Goal: Contribute content: Add original content to the website for others to see

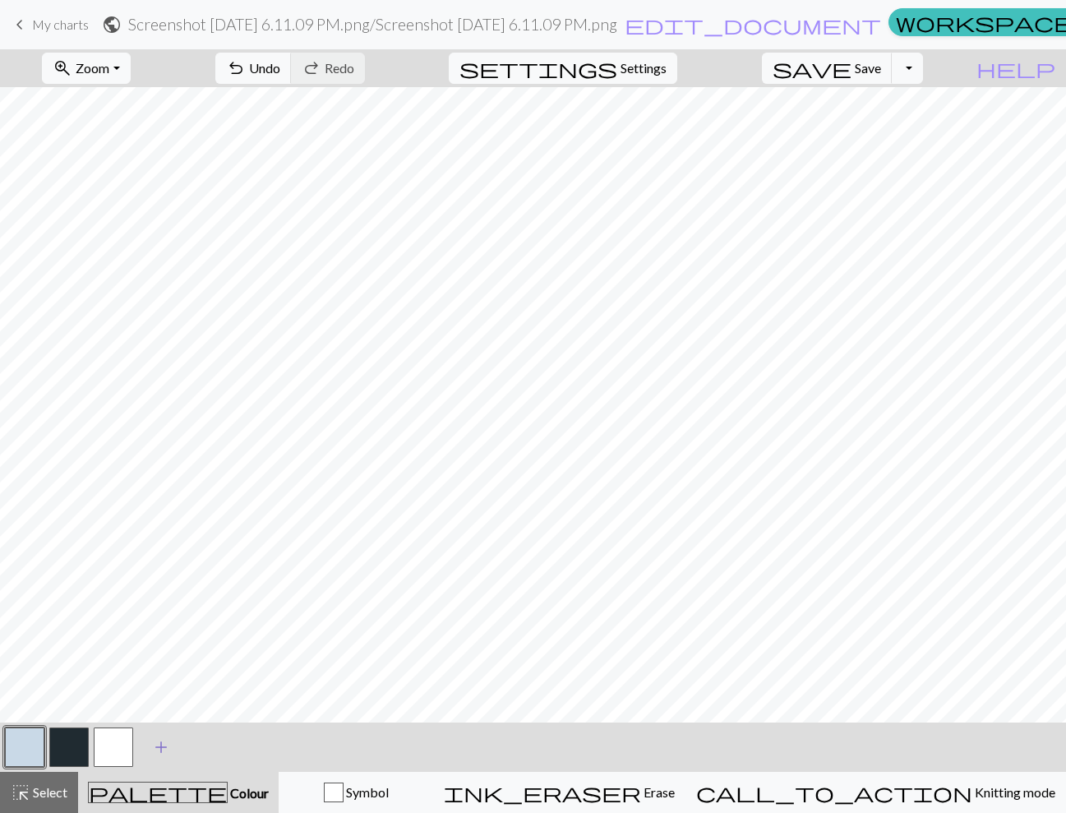
click at [159, 749] on span "add" at bounding box center [161, 747] width 20 height 23
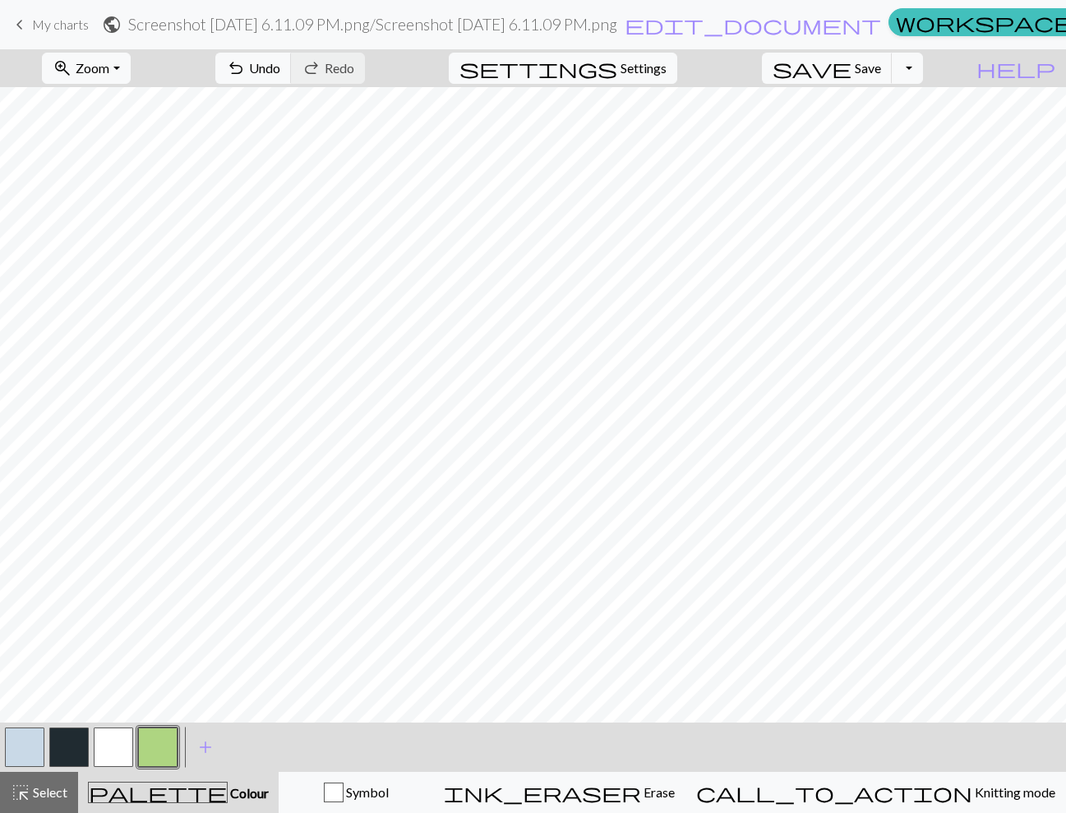
click at [16, 751] on button "button" at bounding box center [24, 746] width 39 height 39
click at [13, 754] on button "button" at bounding box center [24, 746] width 39 height 39
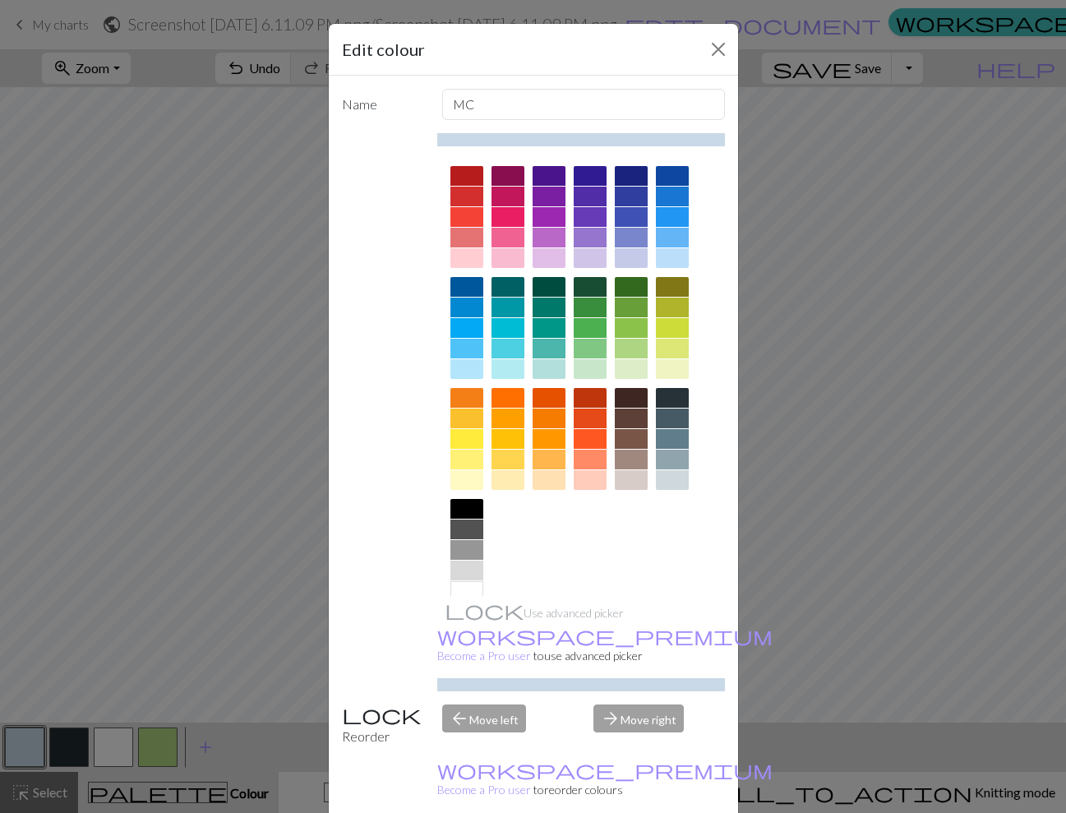
drag, startPoint x: 385, startPoint y: 794, endPoint x: 633, endPoint y: 787, distance: 247.5
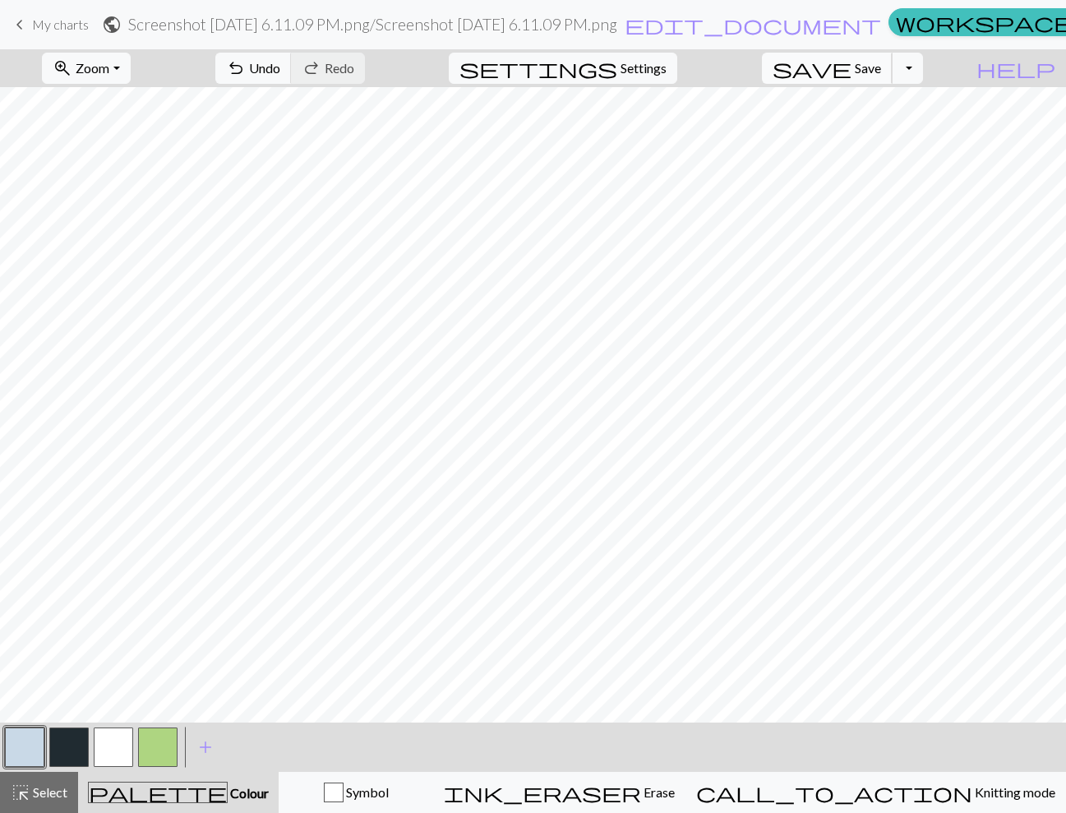
click at [881, 72] on span "Save" at bounding box center [868, 68] width 26 height 16
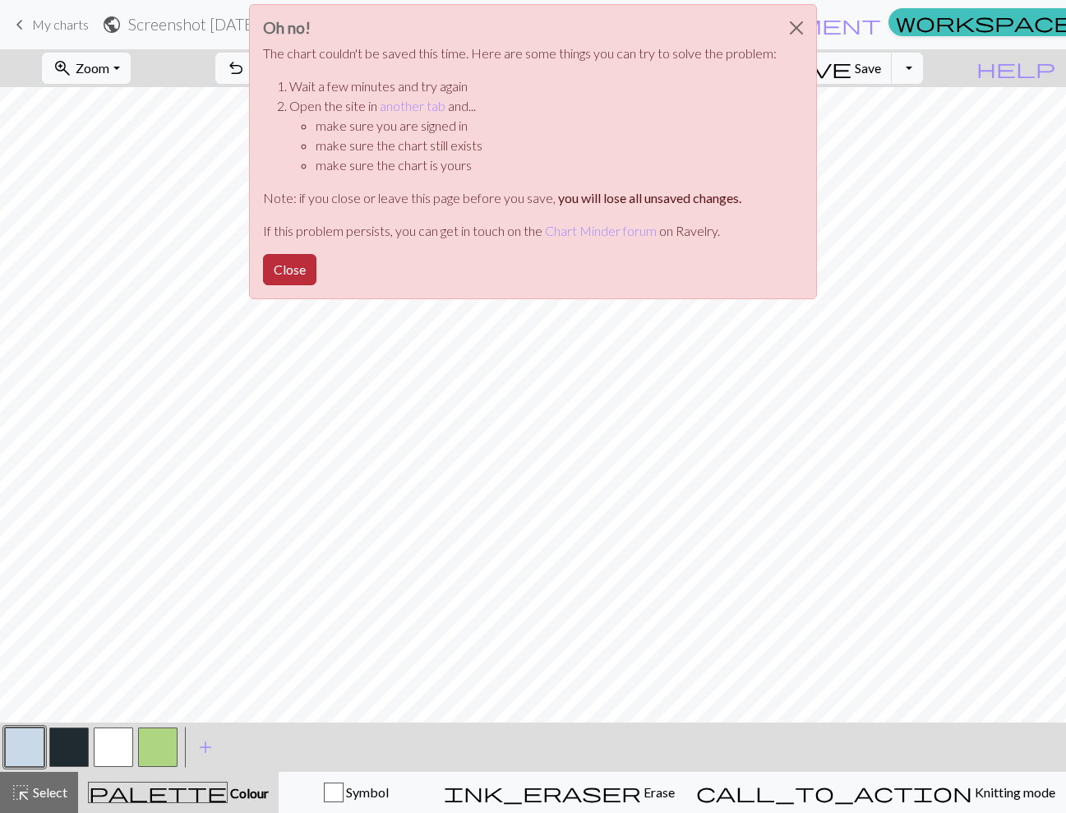
click at [300, 270] on button "Close" at bounding box center [289, 269] width 53 height 31
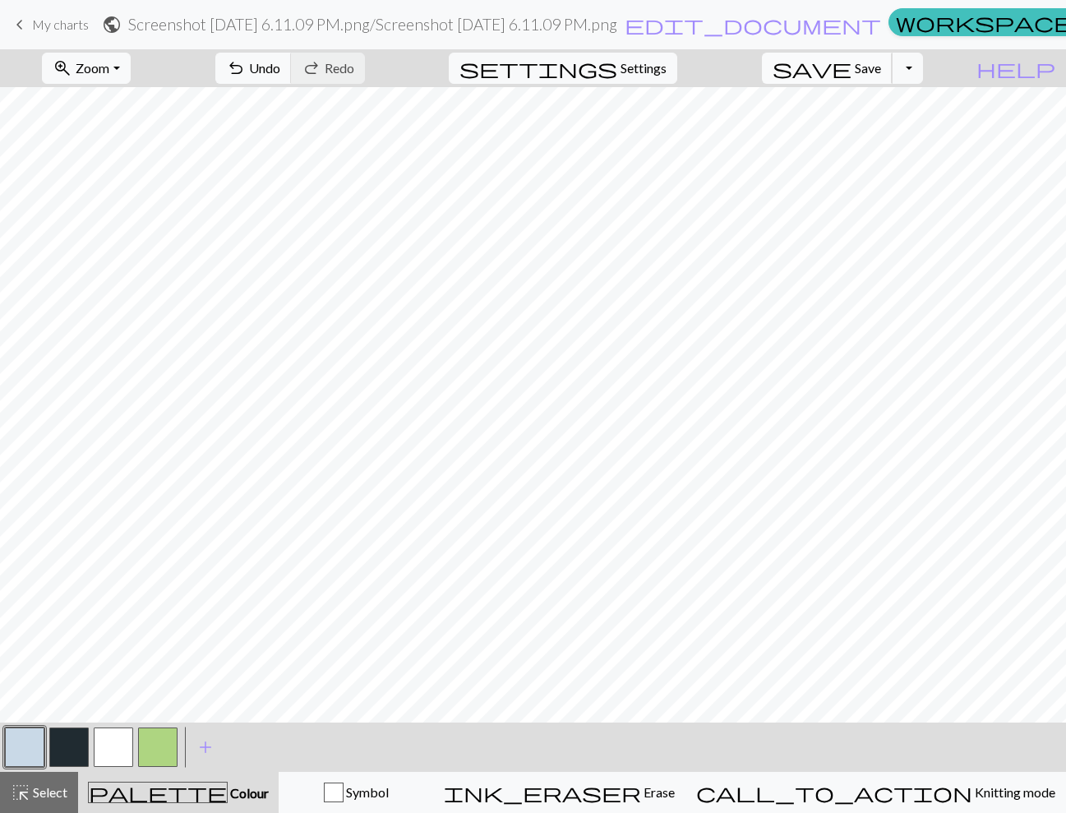
click at [852, 72] on span "save" at bounding box center [812, 68] width 79 height 23
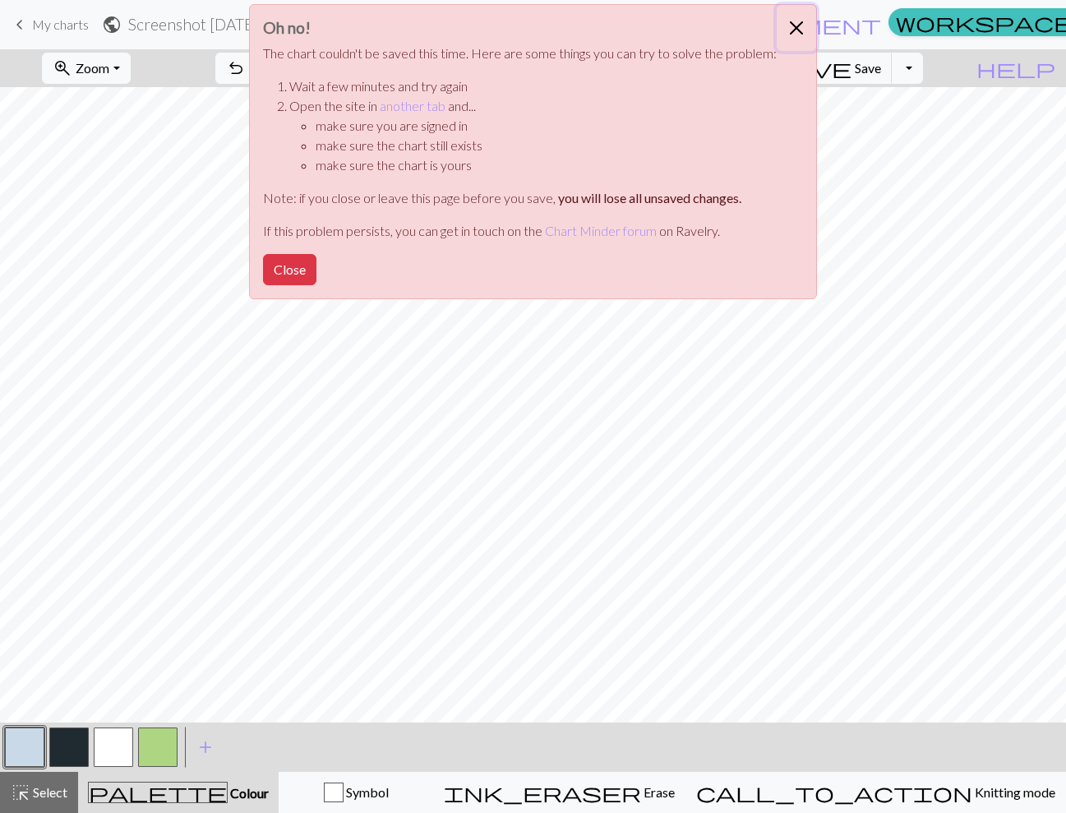
click at [792, 16] on button "Close" at bounding box center [796, 28] width 39 height 46
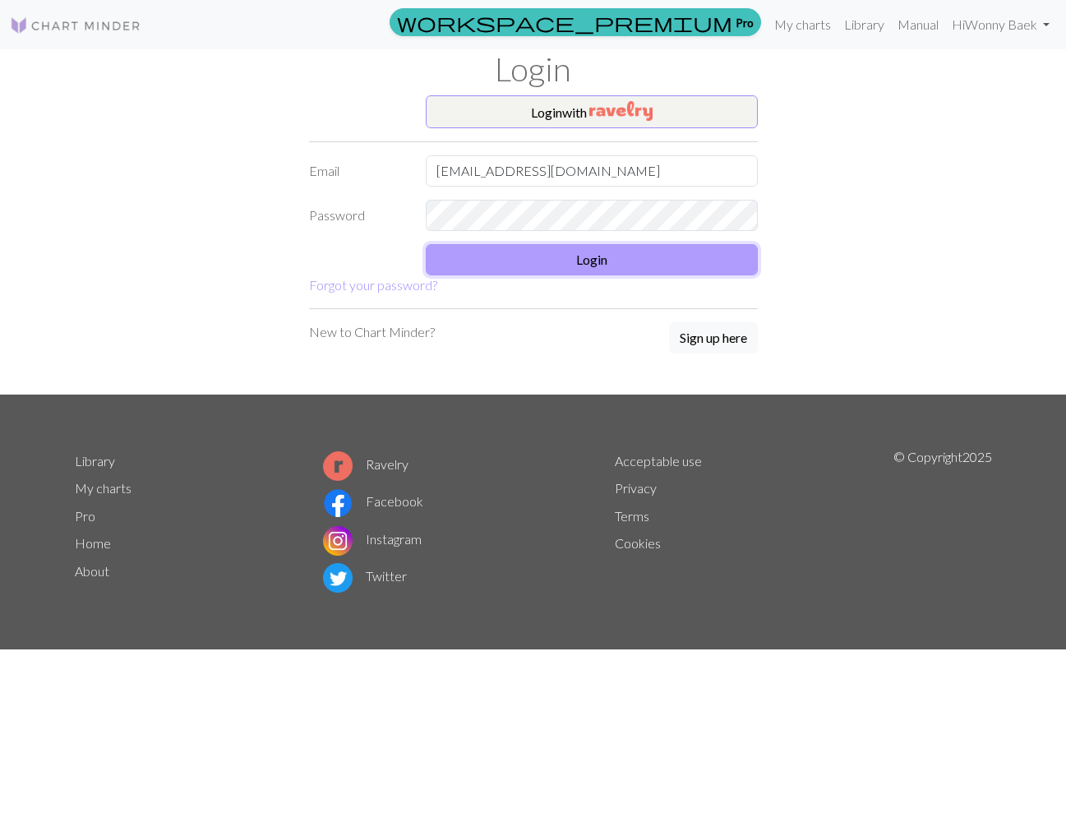
click at [580, 254] on button "Login" at bounding box center [592, 259] width 332 height 31
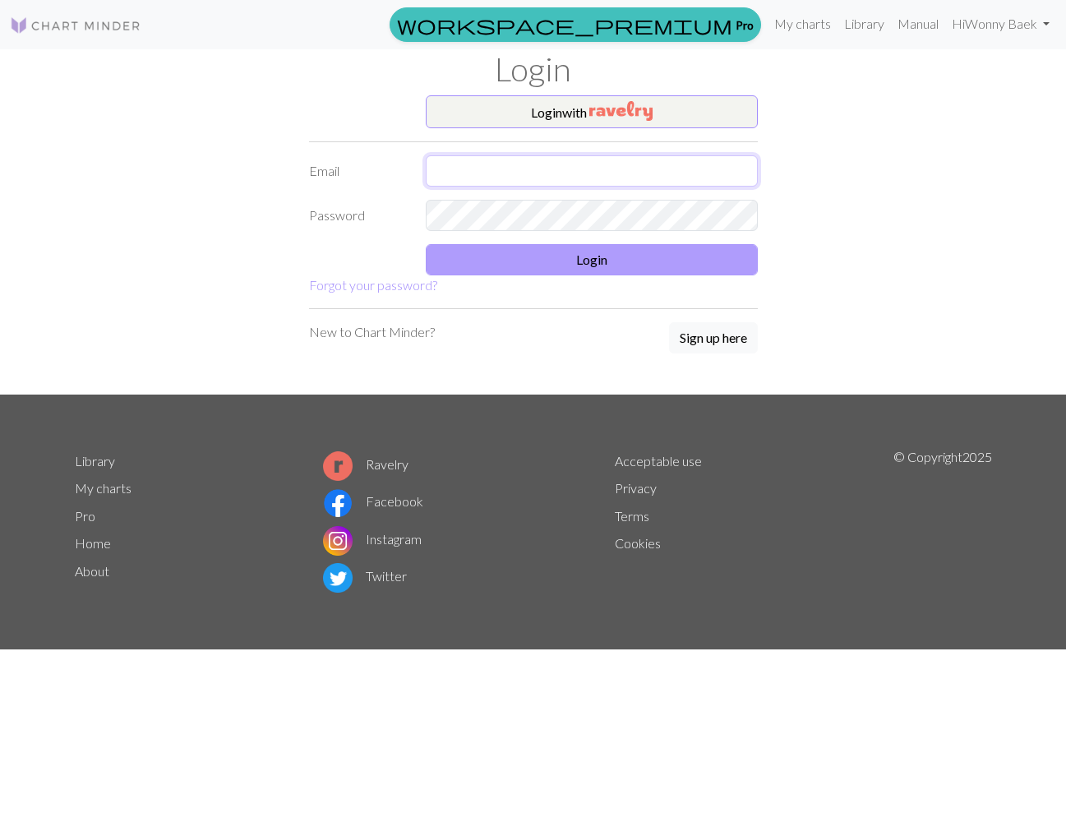
type input "kbaek9798@gmail.com"
click at [473, 267] on button "Login" at bounding box center [592, 259] width 332 height 31
type input "kbaek9798@gmail.com"
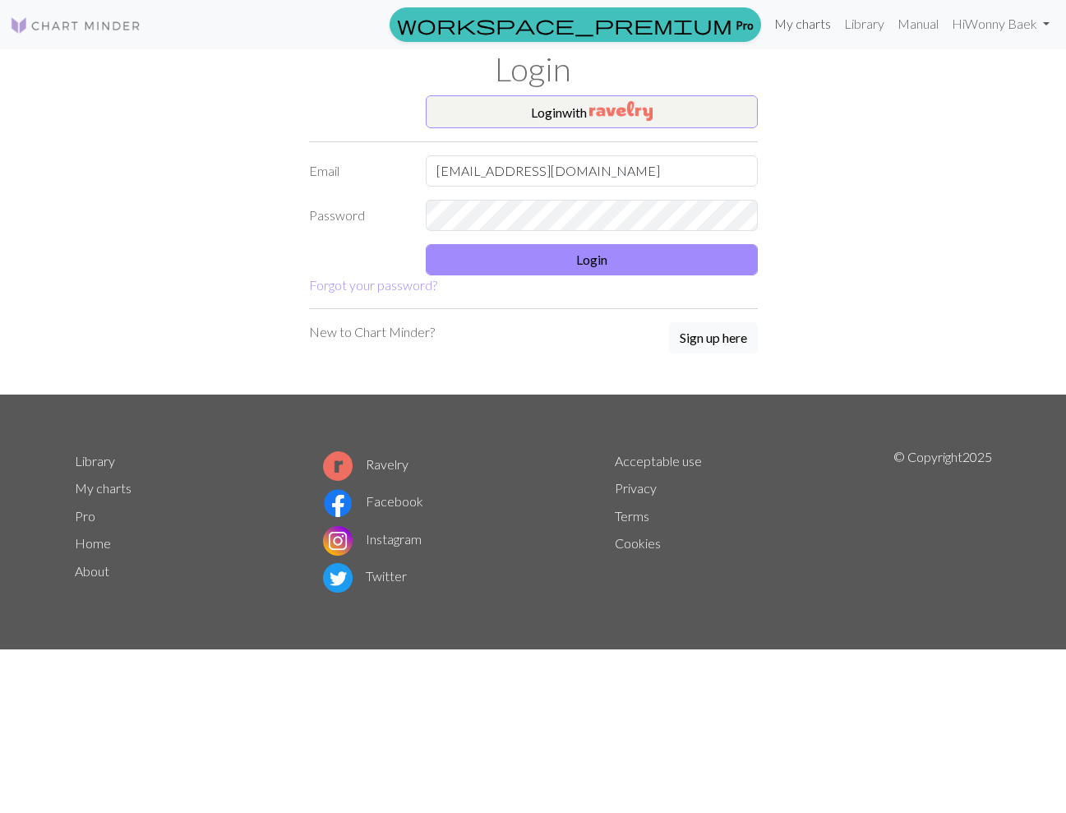
click at [789, 26] on link "My charts" at bounding box center [803, 23] width 70 height 33
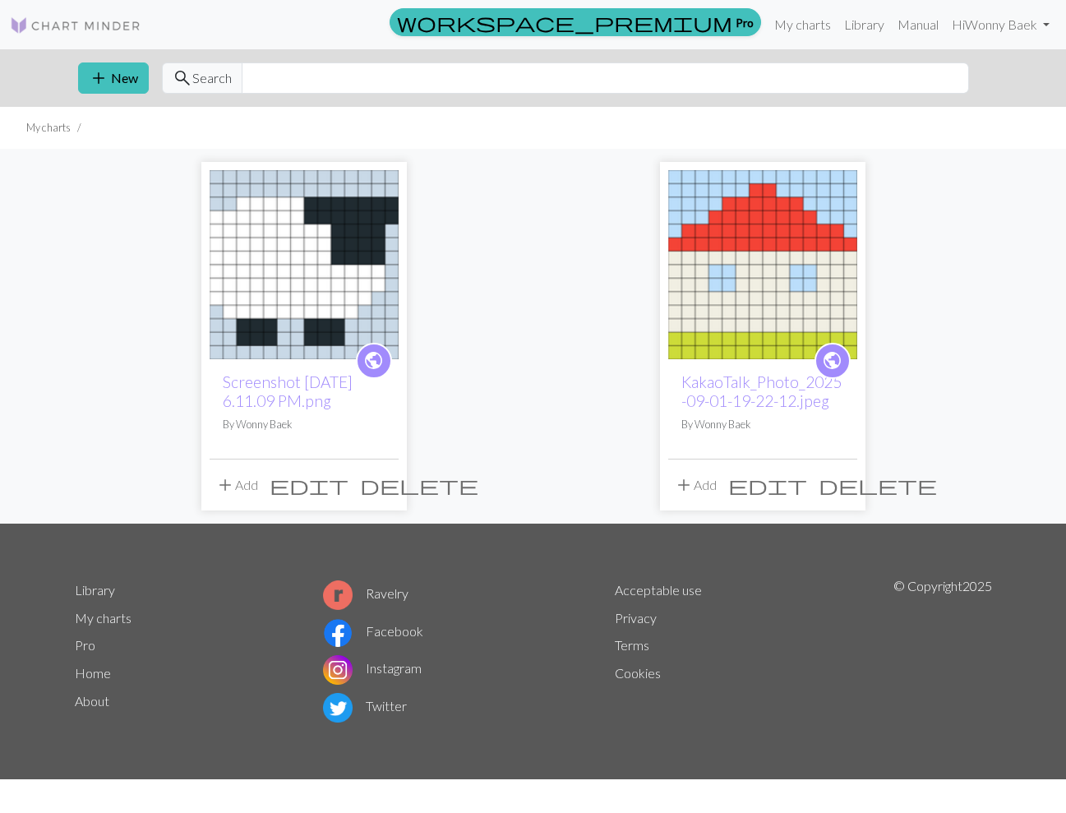
click at [352, 245] on img at bounding box center [304, 264] width 189 height 189
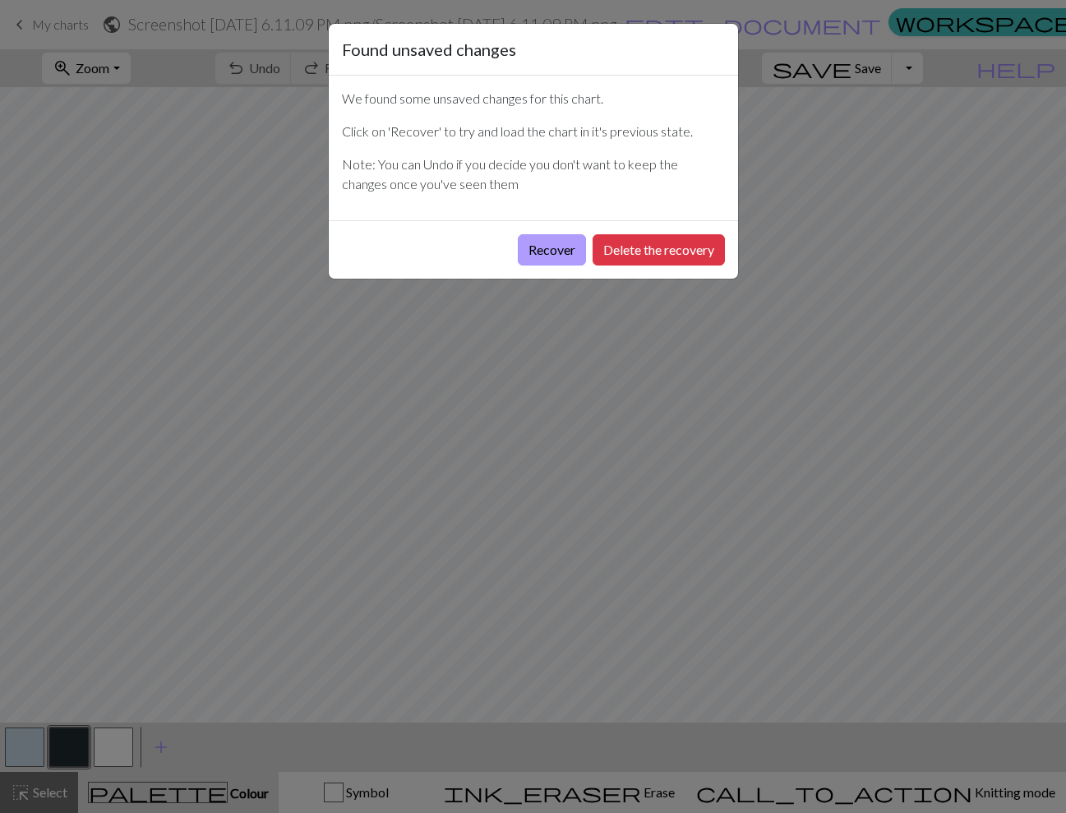
click at [569, 251] on button "Recover" at bounding box center [552, 249] width 68 height 31
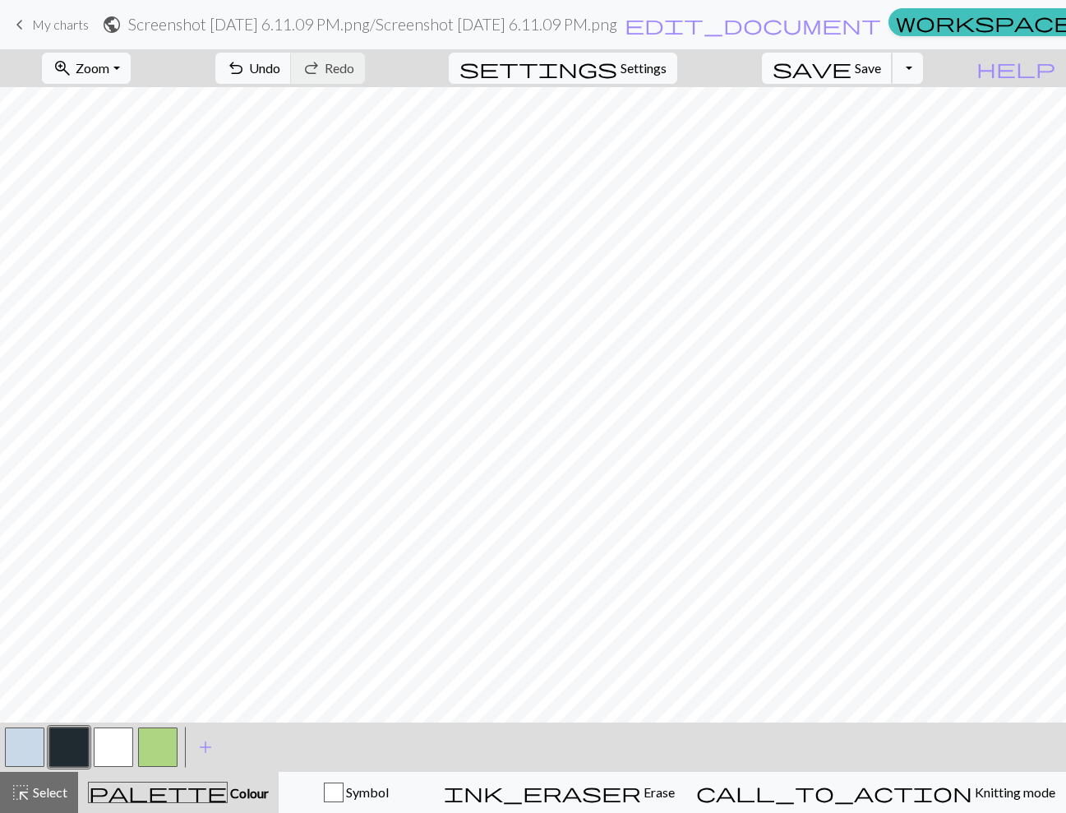
click at [852, 70] on span "save" at bounding box center [812, 68] width 79 height 23
click at [851, 22] on div "Chart saved" at bounding box center [533, 32] width 1066 height 65
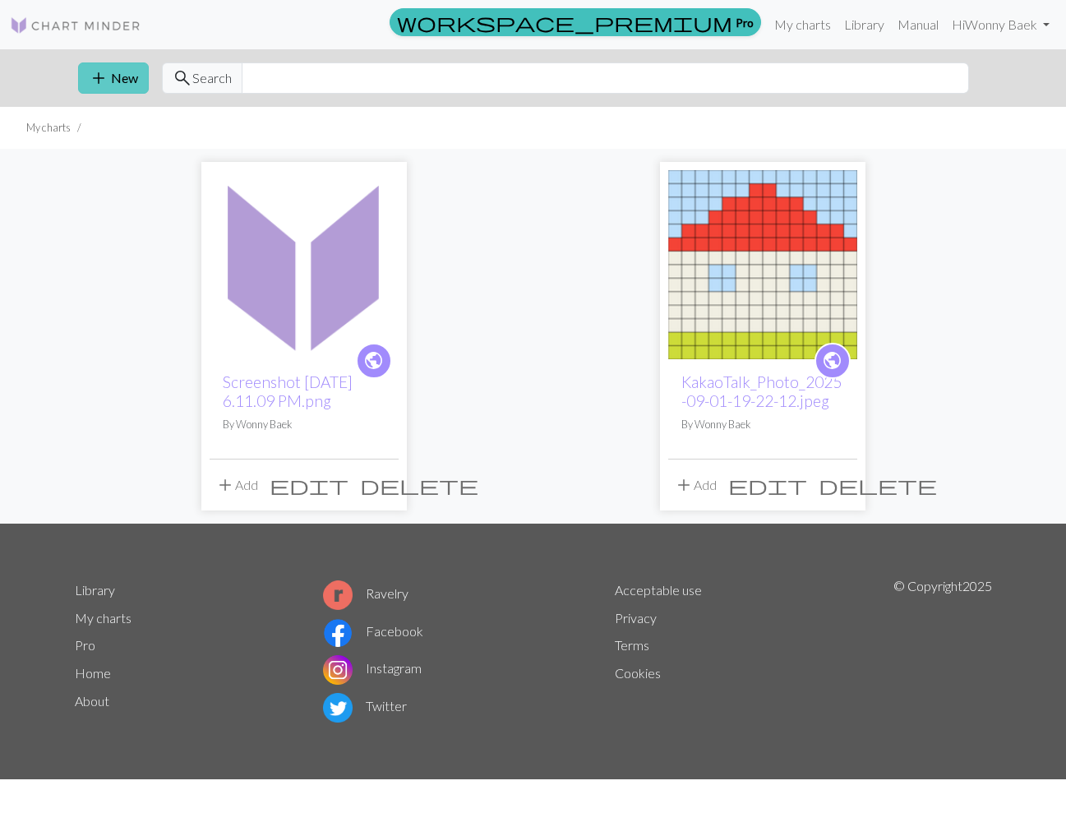
click at [100, 77] on span "add" at bounding box center [99, 78] width 20 height 23
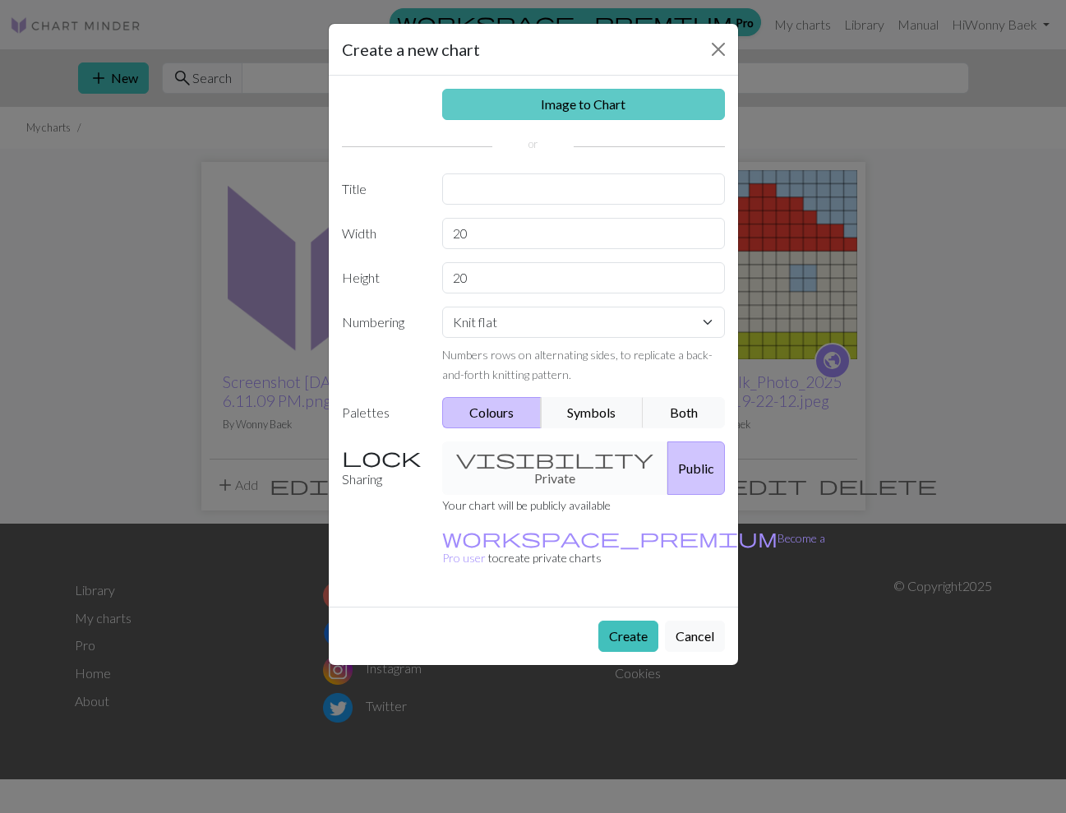
click at [552, 113] on link "Image to Chart" at bounding box center [583, 104] width 283 height 31
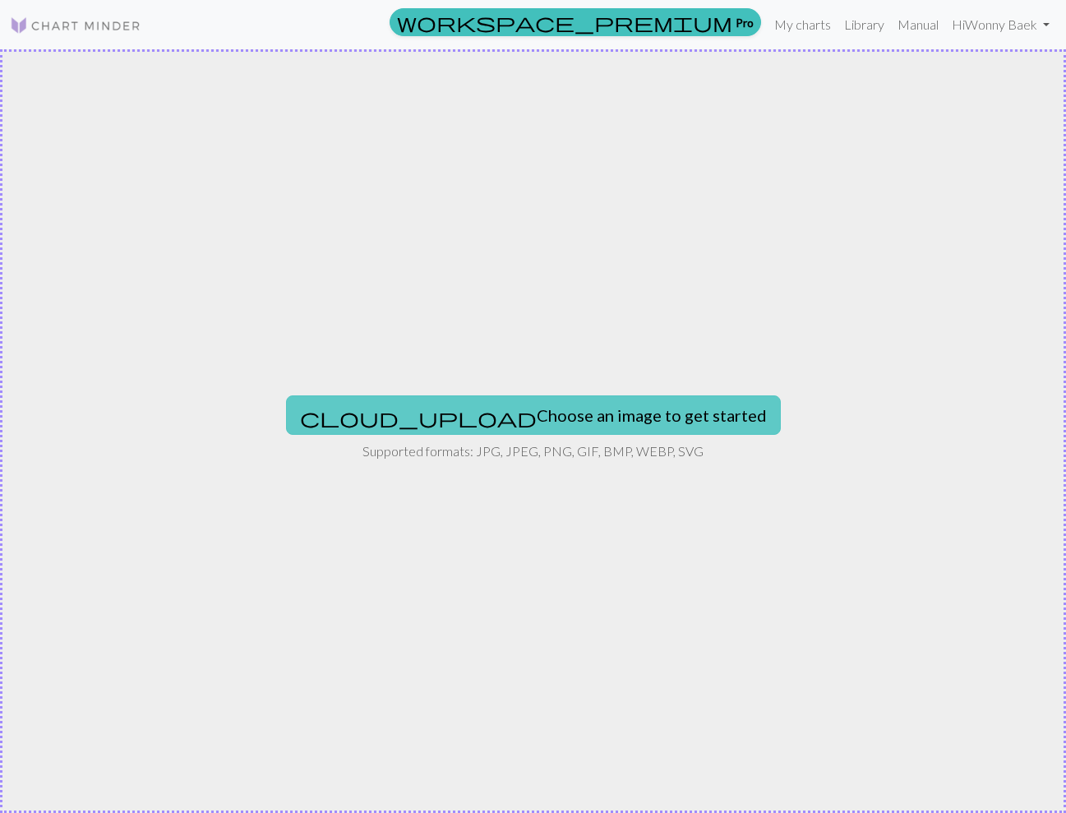
click at [519, 425] on button "cloud_upload Choose an image to get started" at bounding box center [533, 414] width 495 height 39
click at [510, 415] on button "cloud_upload Choose an image to get started" at bounding box center [533, 414] width 495 height 39
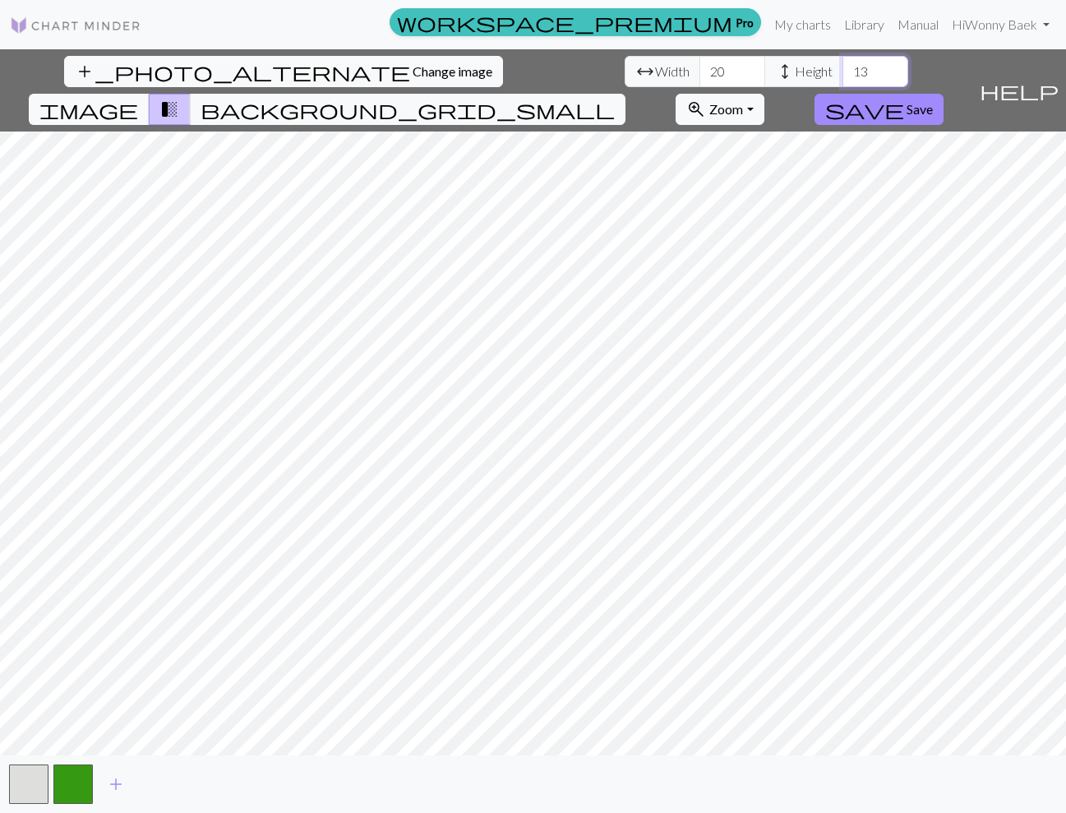
click at [842, 73] on input "13" at bounding box center [875, 71] width 66 height 31
click at [842, 65] on input "13" at bounding box center [875, 71] width 66 height 31
type input "14"
click at [118, 773] on span "add" at bounding box center [116, 784] width 20 height 23
click at [904, 98] on span "save" at bounding box center [864, 109] width 79 height 23
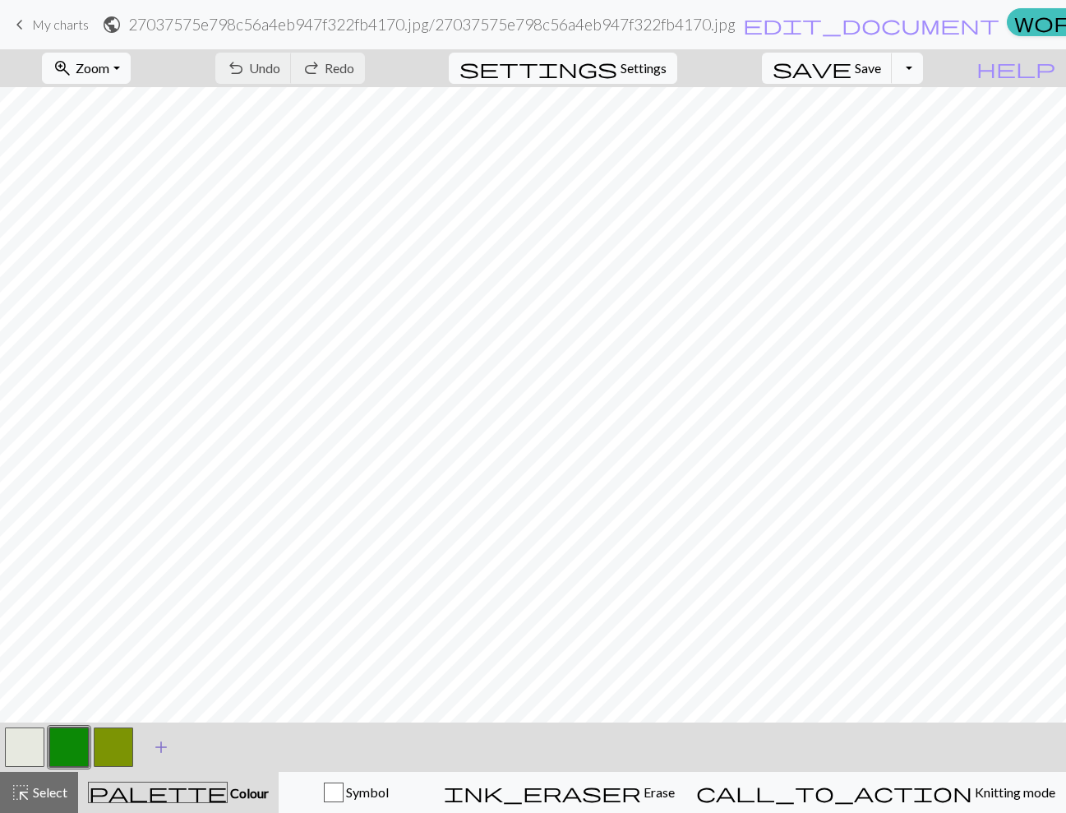
click at [157, 745] on span "add" at bounding box center [161, 747] width 20 height 23
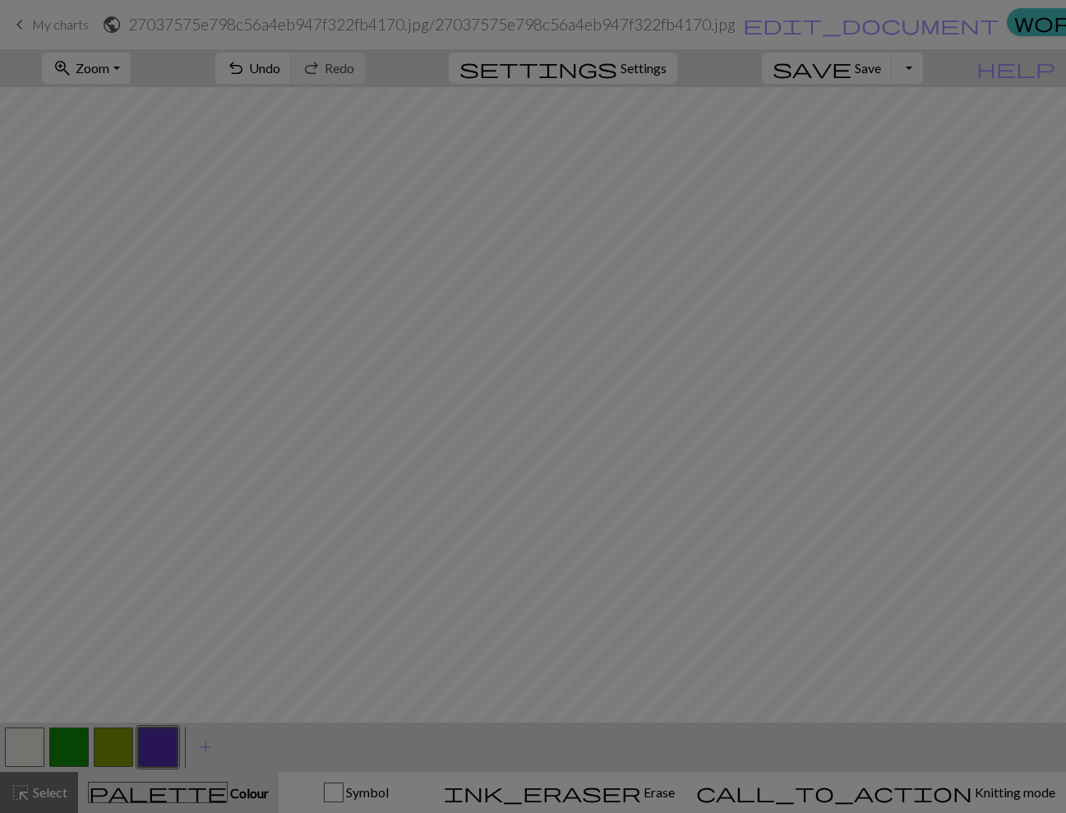
click at [153, 745] on div "Edit colour Name CC3 Use advanced picker workspace_premium Become a Pro user to…" at bounding box center [533, 406] width 1066 height 813
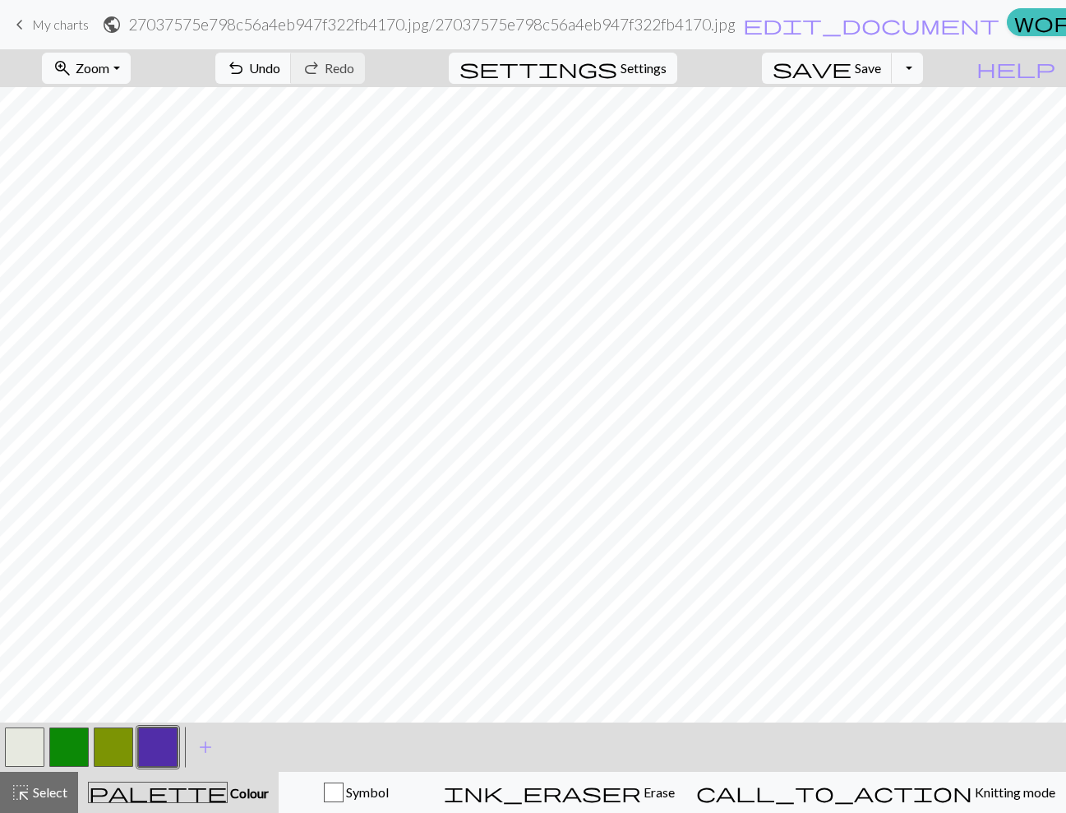
click at [162, 744] on button "button" at bounding box center [157, 746] width 39 height 39
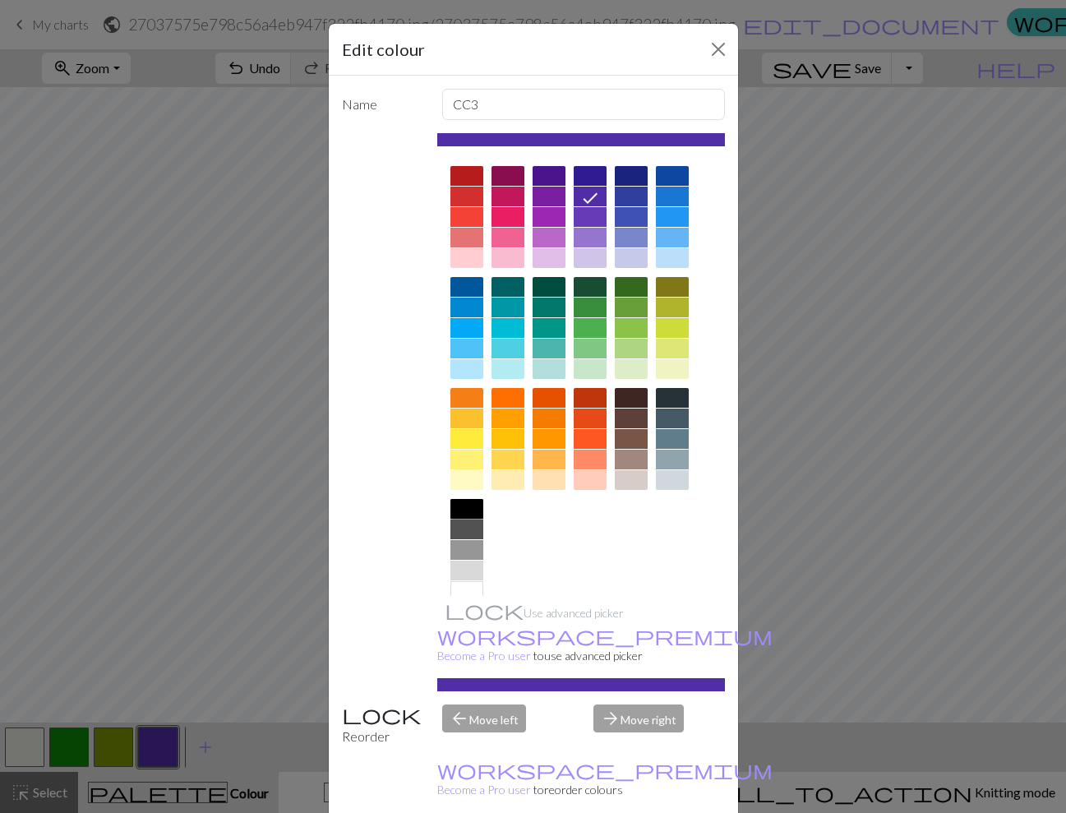
click at [459, 509] on div at bounding box center [466, 509] width 33 height 20
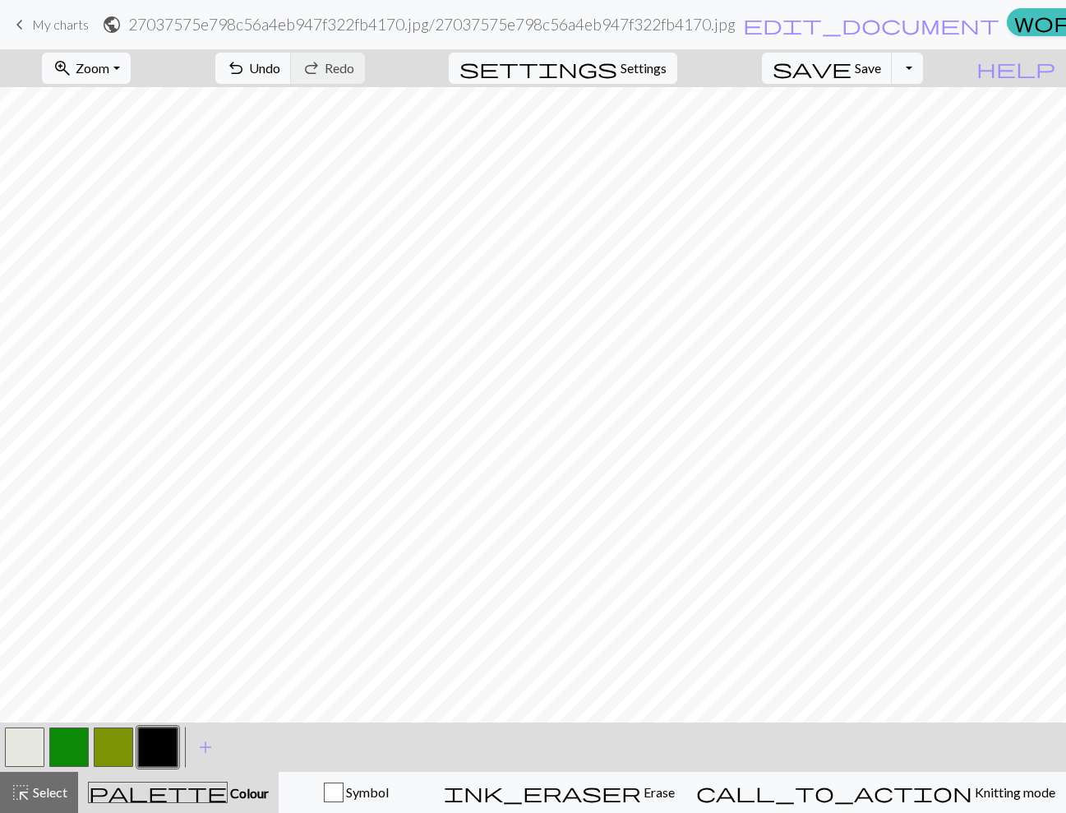
click at [15, 739] on button "button" at bounding box center [24, 746] width 39 height 39
click at [201, 740] on span "add" at bounding box center [206, 747] width 20 height 23
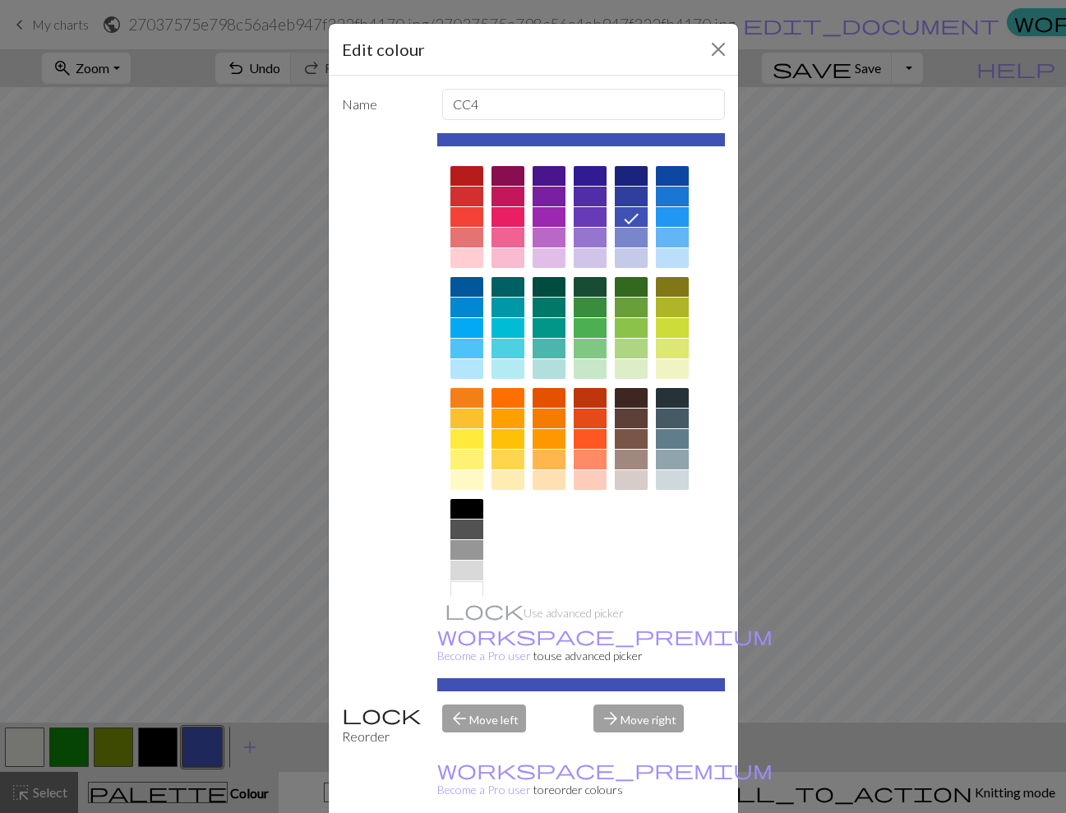
click at [635, 397] on div at bounding box center [631, 398] width 33 height 20
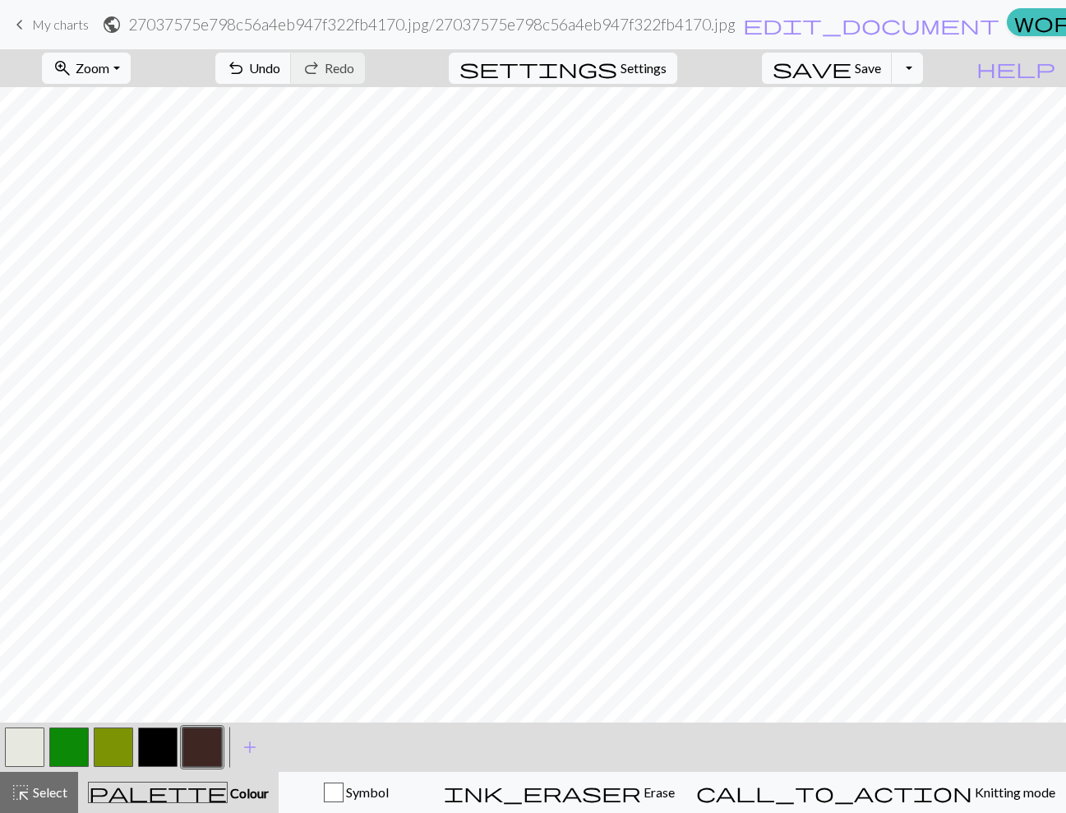
click at [18, 746] on button "button" at bounding box center [24, 746] width 39 height 39
click at [70, 725] on div at bounding box center [69, 747] width 44 height 44
click at [67, 740] on button "button" at bounding box center [68, 746] width 39 height 39
click at [109, 751] on button "button" at bounding box center [113, 746] width 39 height 39
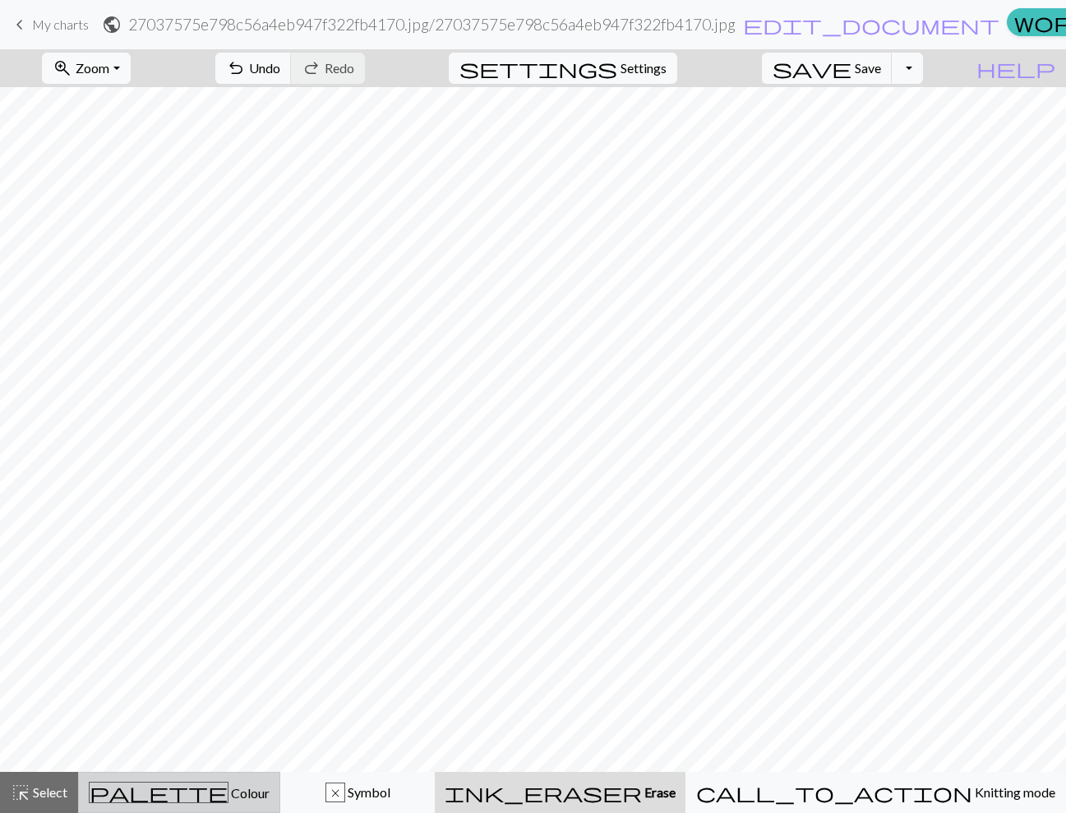
click at [256, 783] on div "palette Colour Colour" at bounding box center [179, 792] width 181 height 21
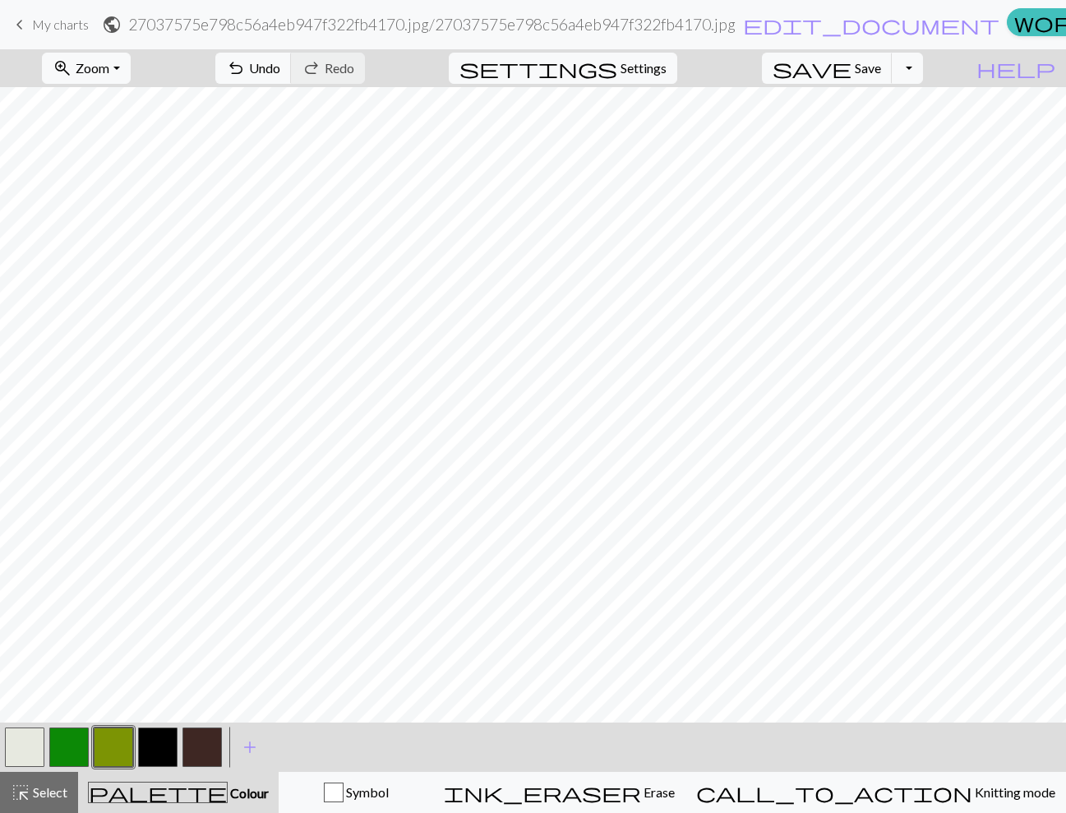
click at [79, 745] on button "button" at bounding box center [68, 746] width 39 height 39
click at [113, 745] on button "button" at bounding box center [113, 746] width 39 height 39
click at [117, 743] on button "button" at bounding box center [113, 746] width 39 height 39
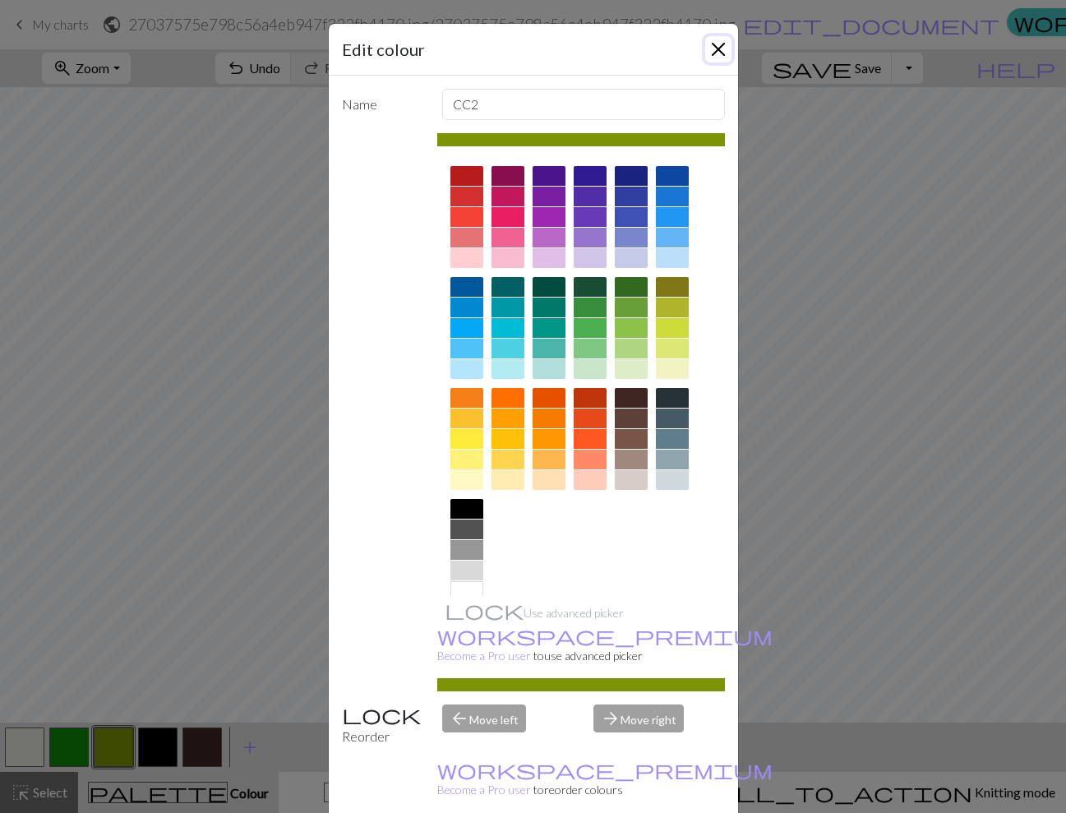
click at [721, 47] on button "Close" at bounding box center [718, 49] width 26 height 26
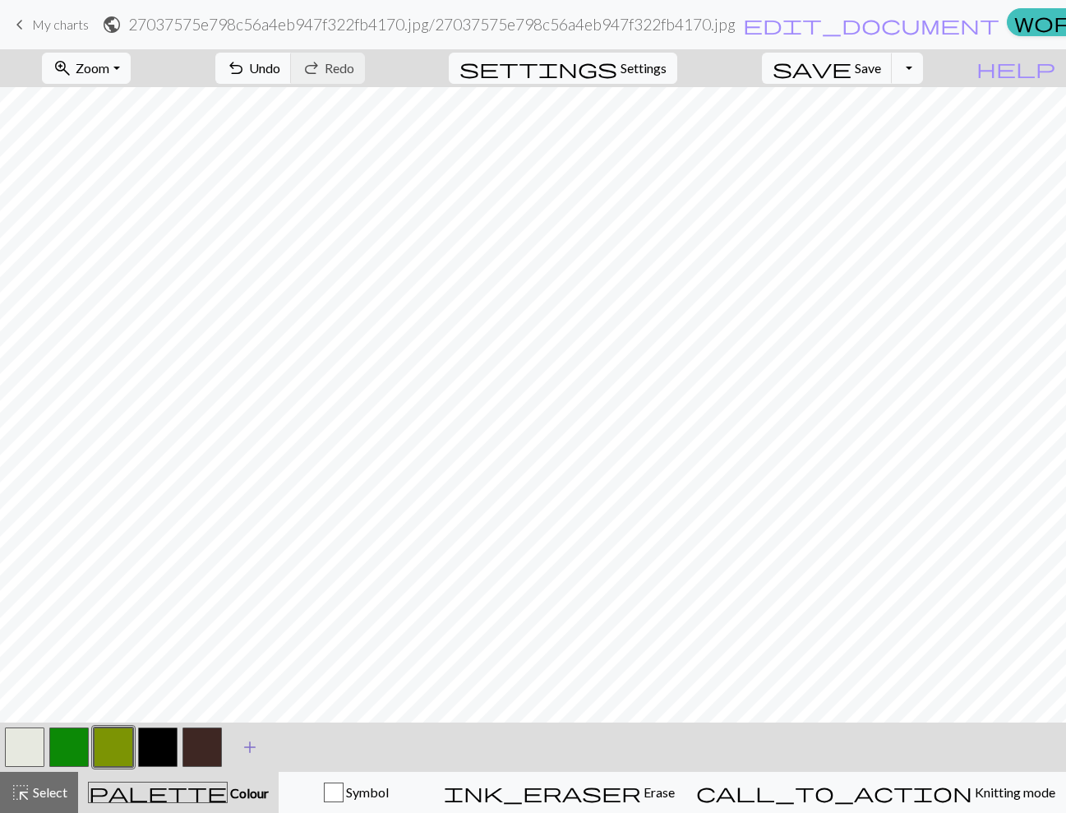
click at [247, 743] on span "add" at bounding box center [250, 747] width 20 height 23
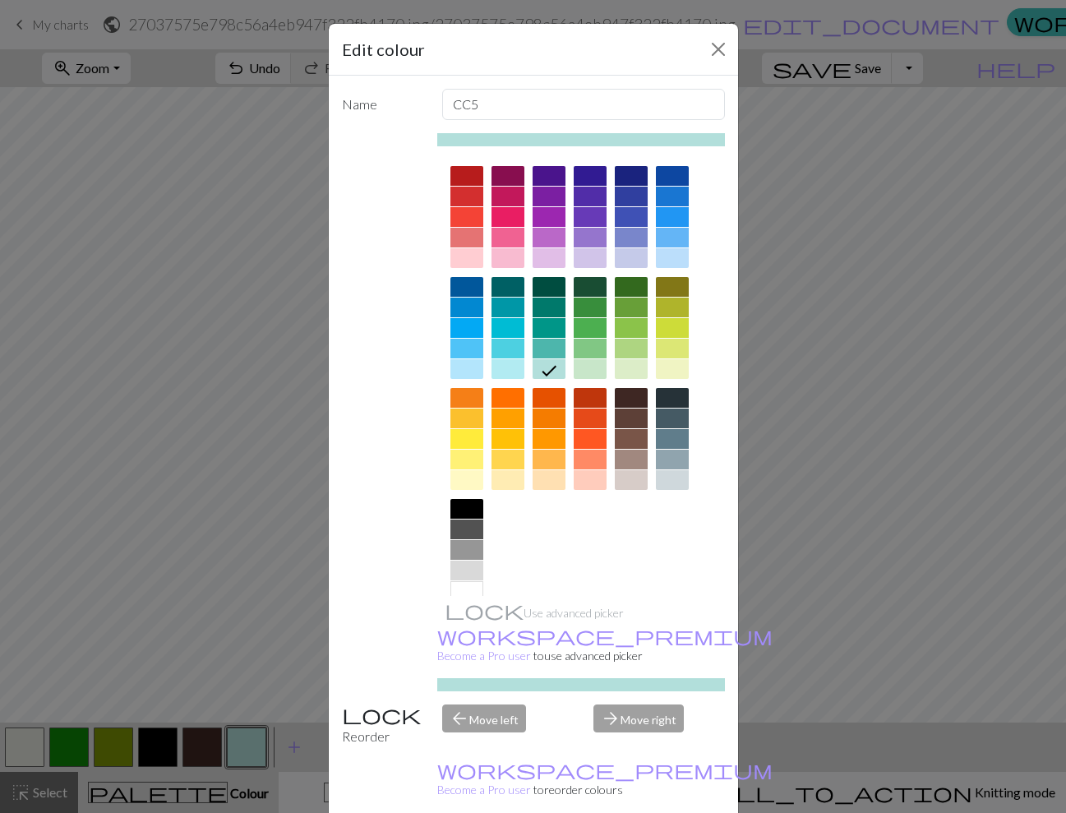
click at [674, 321] on div at bounding box center [672, 328] width 33 height 20
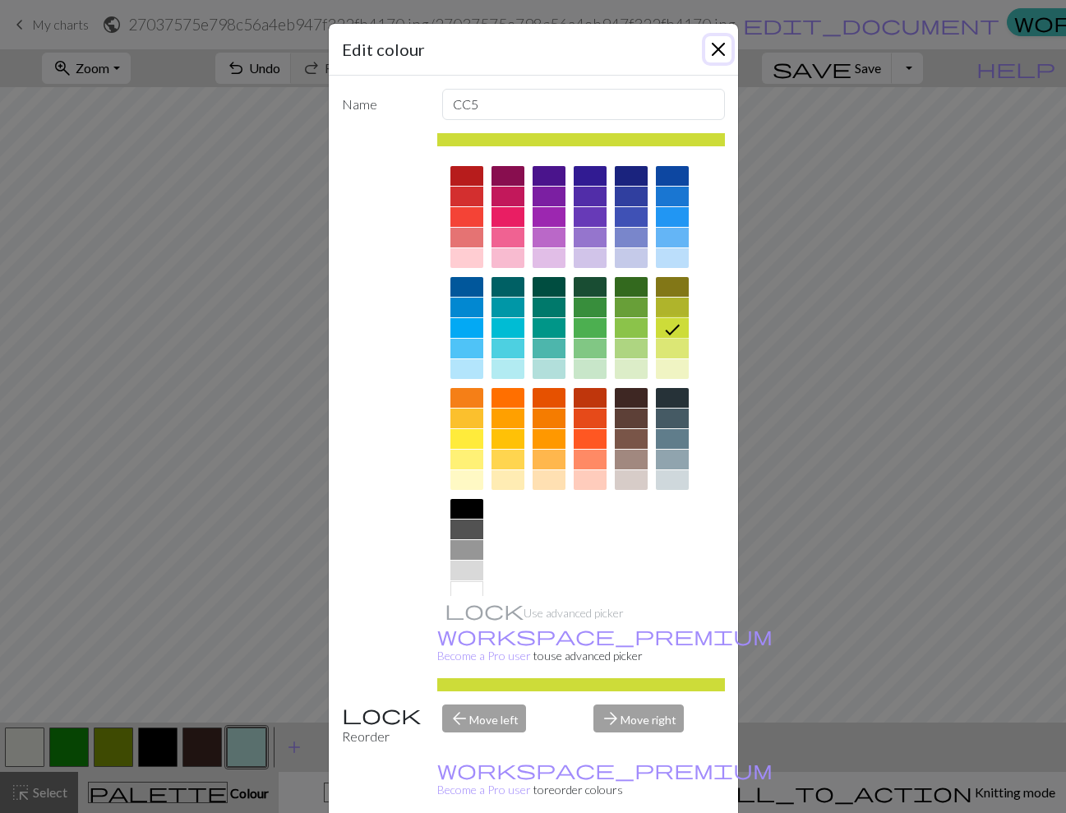
click at [720, 39] on button "Close" at bounding box center [718, 49] width 26 height 26
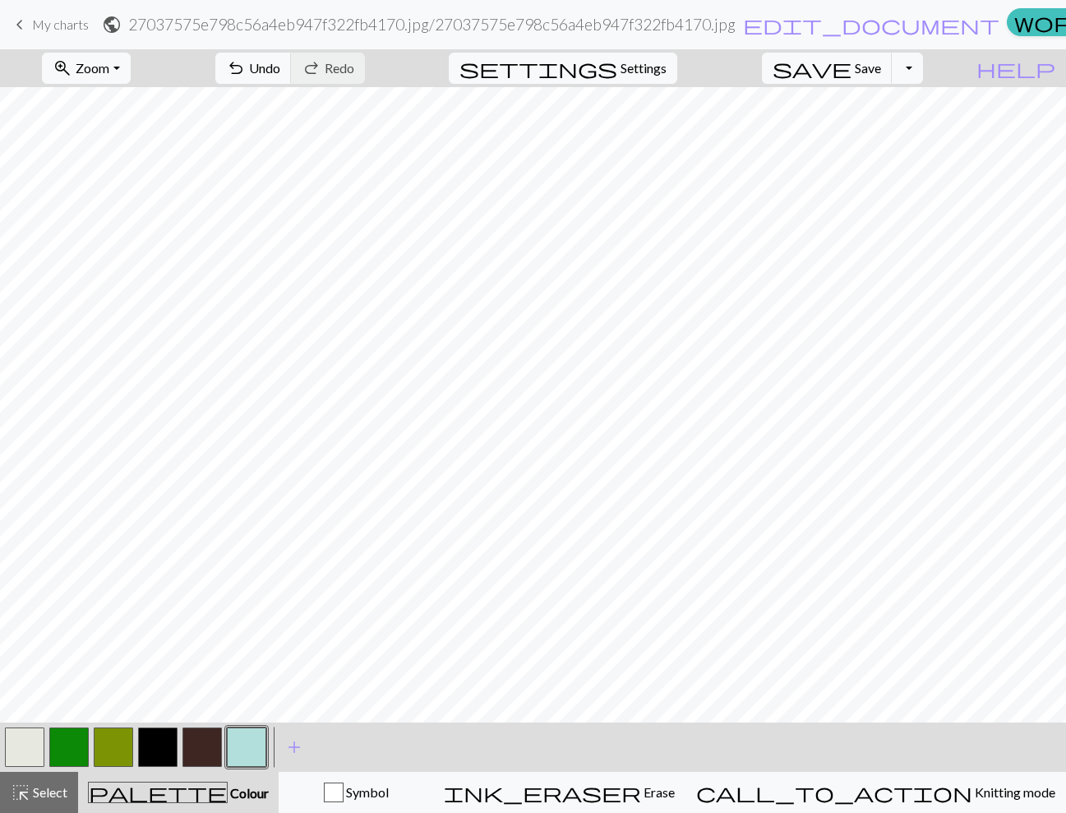
click at [259, 733] on button "button" at bounding box center [246, 746] width 39 height 39
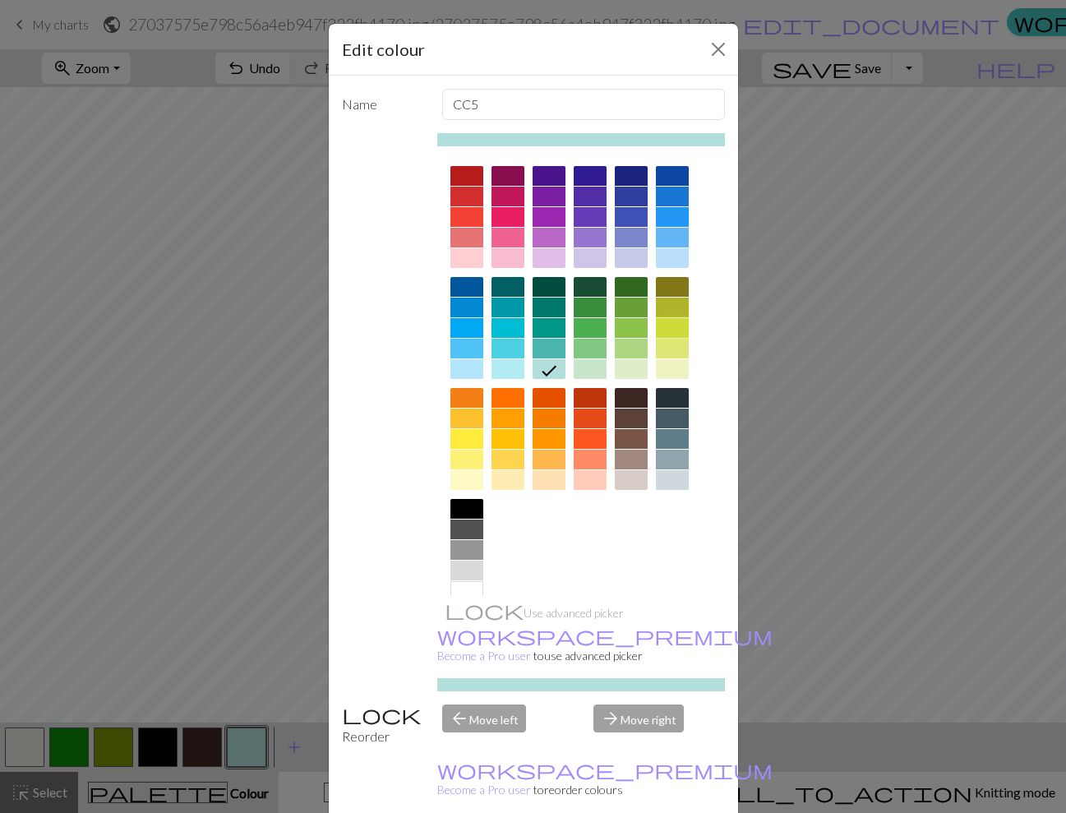
click at [675, 329] on div at bounding box center [672, 328] width 33 height 20
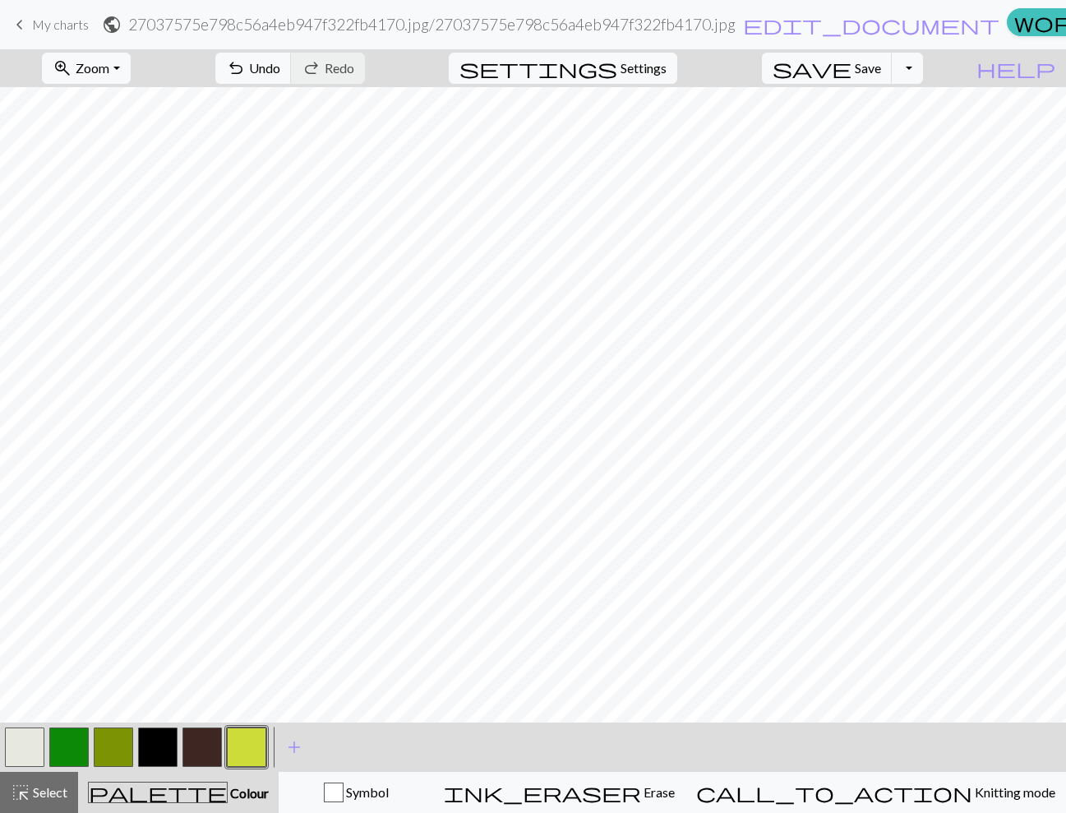
click at [99, 735] on button "button" at bounding box center [113, 746] width 39 height 39
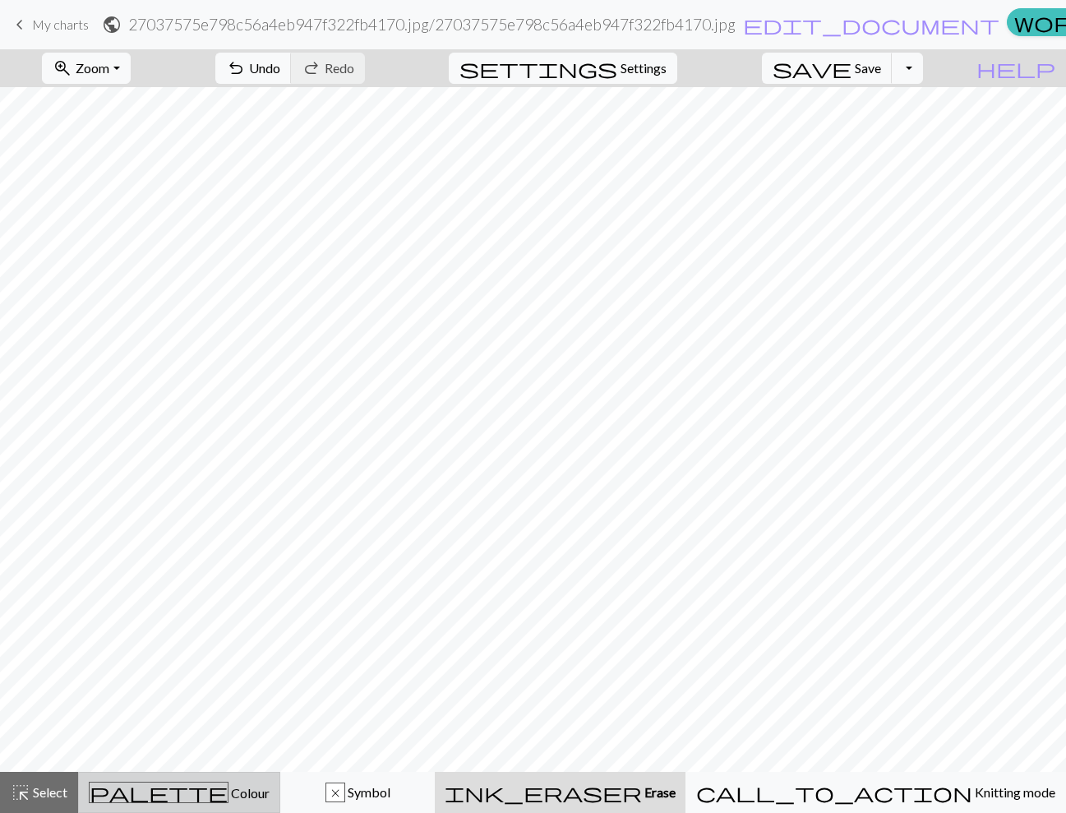
click at [150, 798] on div "palette Colour Colour" at bounding box center [179, 792] width 181 height 21
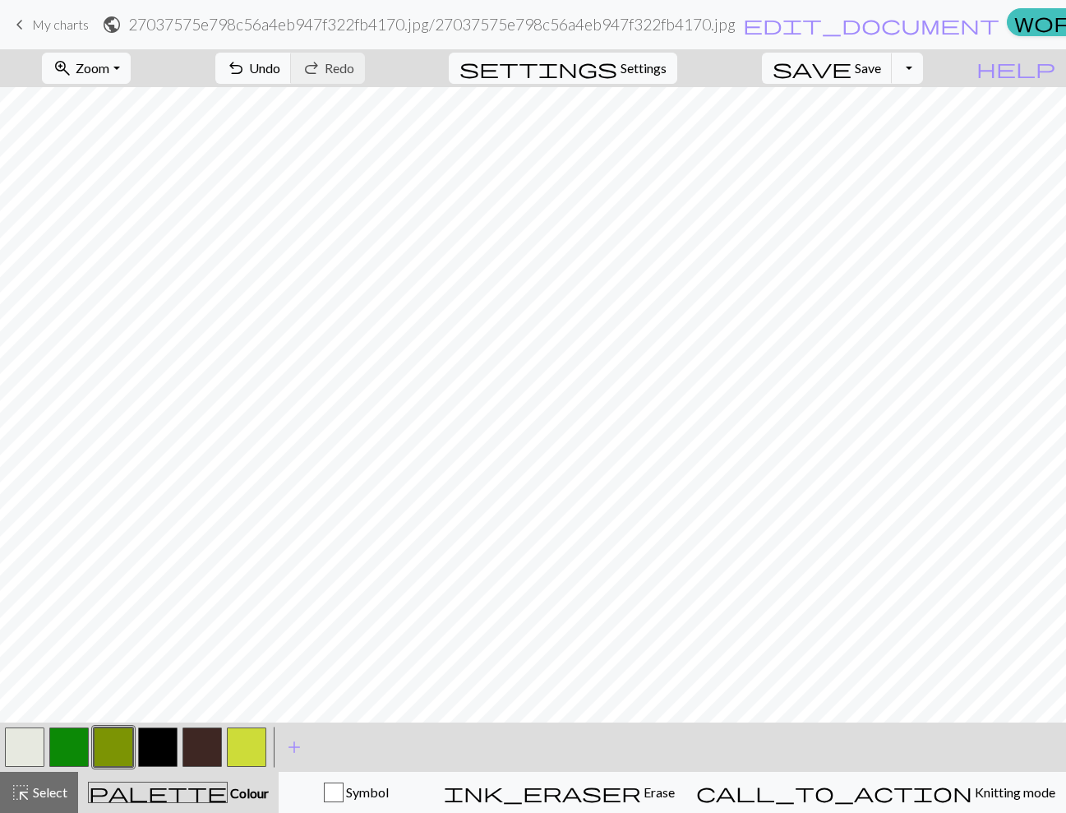
drag, startPoint x: 21, startPoint y: 755, endPoint x: 28, endPoint y: 750, distance: 9.4
click at [28, 750] on button "button" at bounding box center [24, 746] width 39 height 39
click at [106, 747] on button "button" at bounding box center [113, 746] width 39 height 39
drag, startPoint x: 22, startPoint y: 746, endPoint x: 40, endPoint y: 726, distance: 27.4
click at [22, 746] on button "button" at bounding box center [24, 746] width 39 height 39
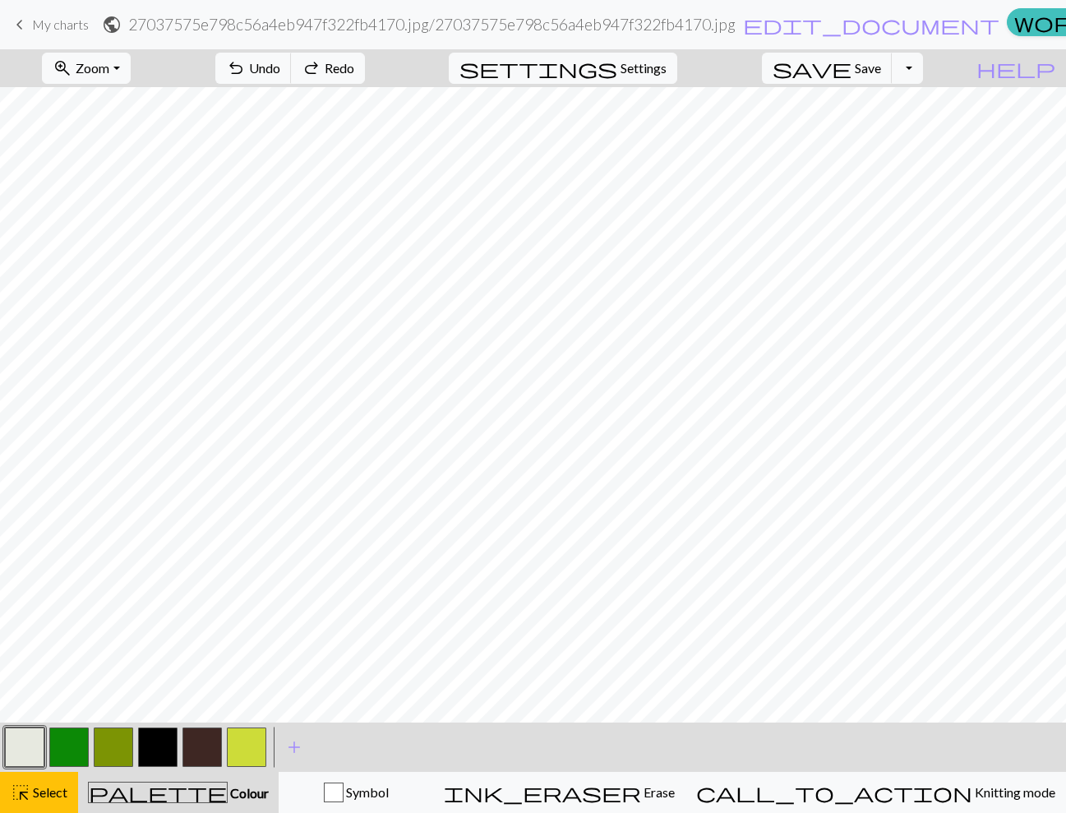
click at [25, 750] on button "button" at bounding box center [24, 746] width 39 height 39
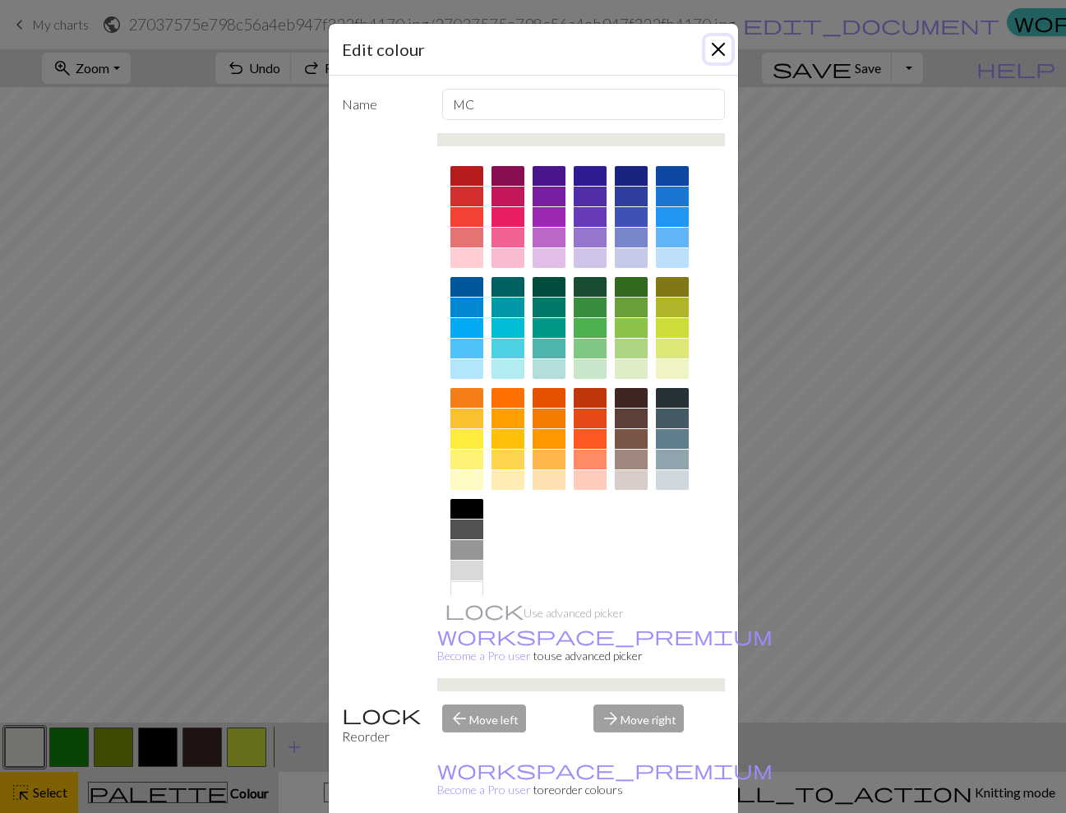
click at [715, 51] on button "Close" at bounding box center [718, 49] width 26 height 26
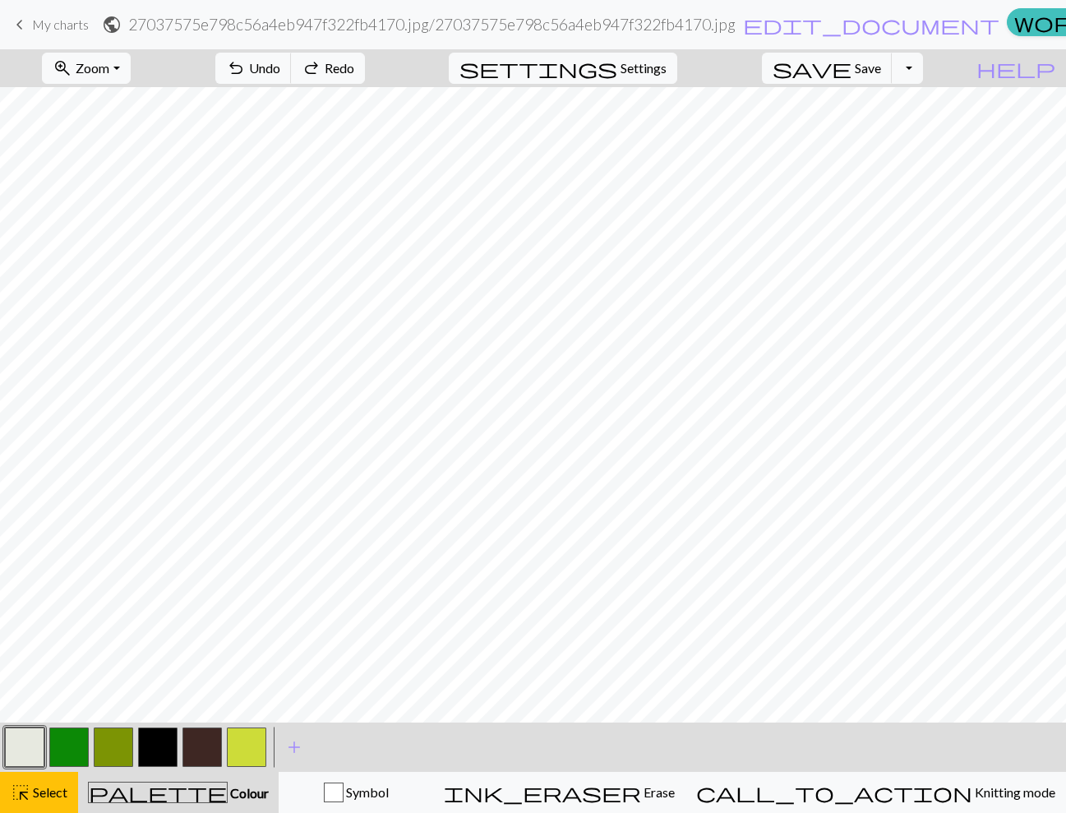
click at [13, 742] on button "button" at bounding box center [24, 746] width 39 height 39
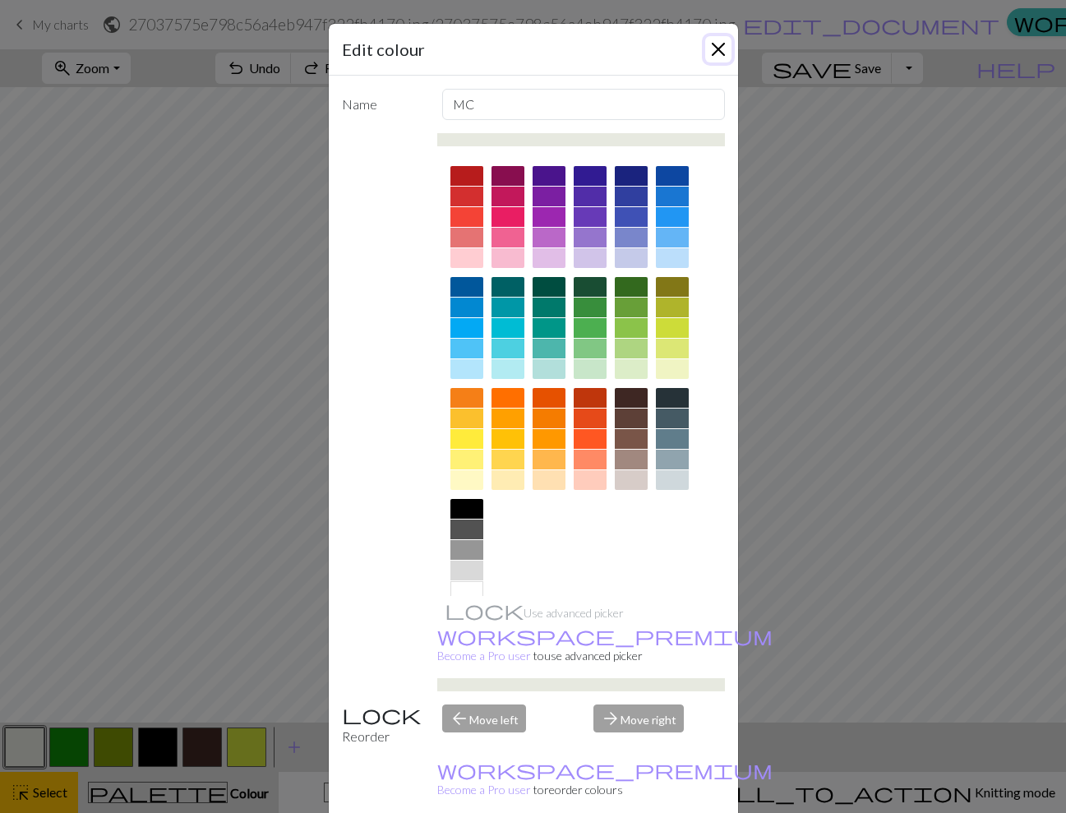
click at [716, 53] on button "Close" at bounding box center [718, 49] width 26 height 26
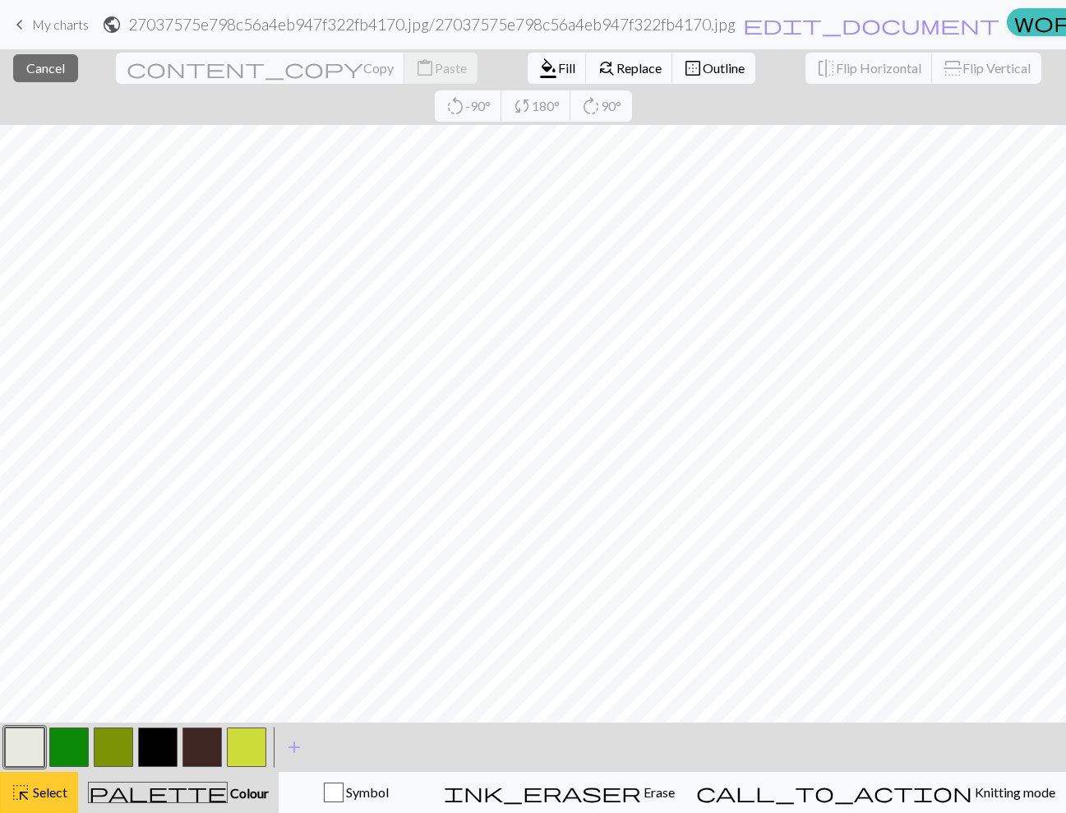
click at [57, 775] on button "highlight_alt Select Select" at bounding box center [39, 792] width 78 height 41
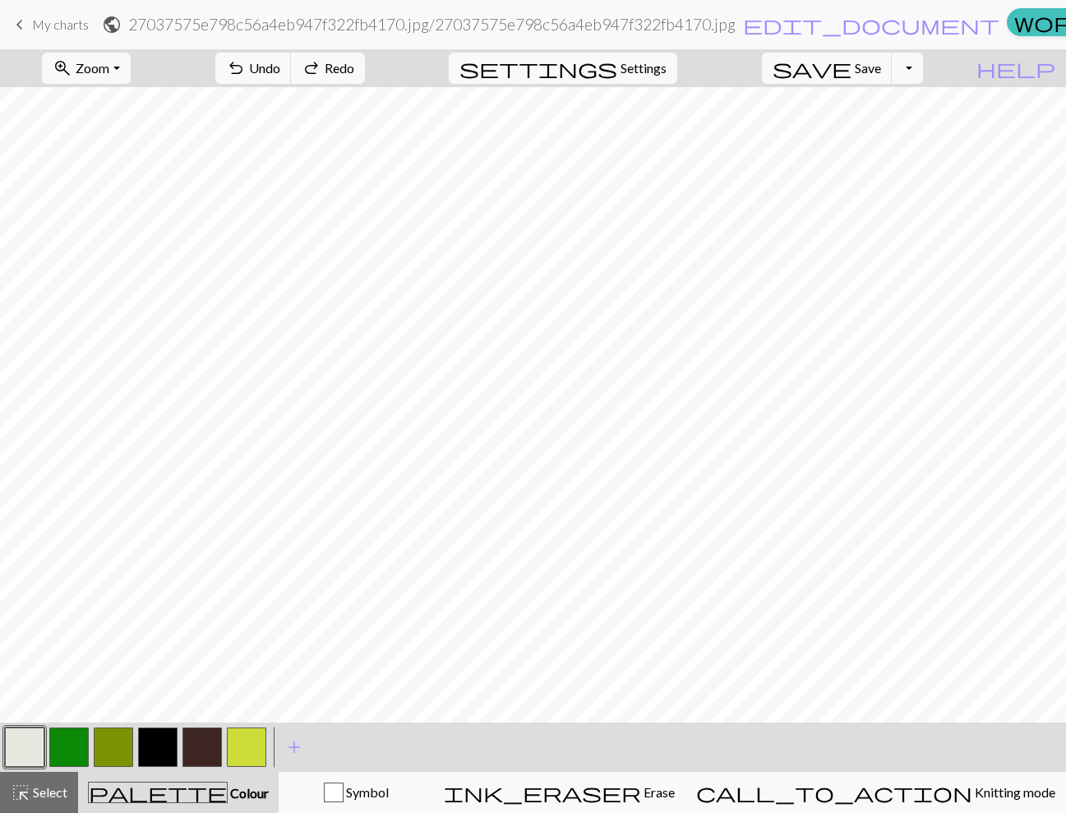
click at [17, 741] on button "button" at bounding box center [24, 746] width 39 height 39
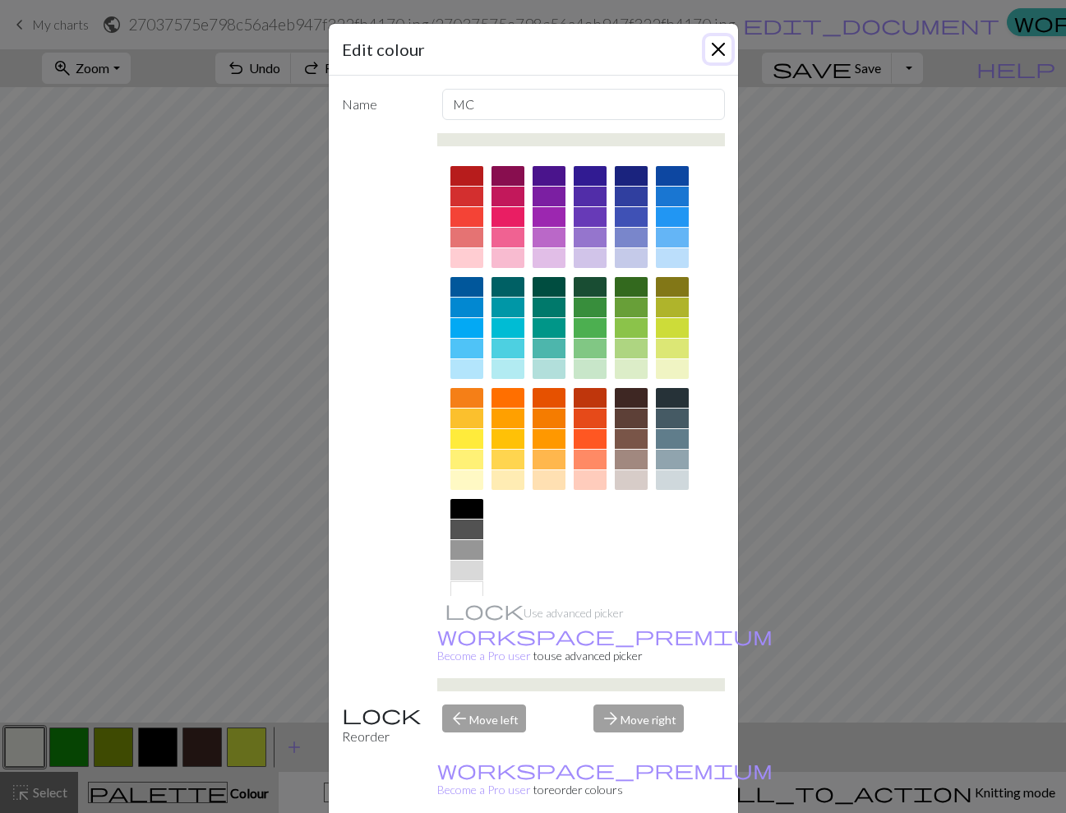
click at [718, 45] on button "Close" at bounding box center [718, 49] width 26 height 26
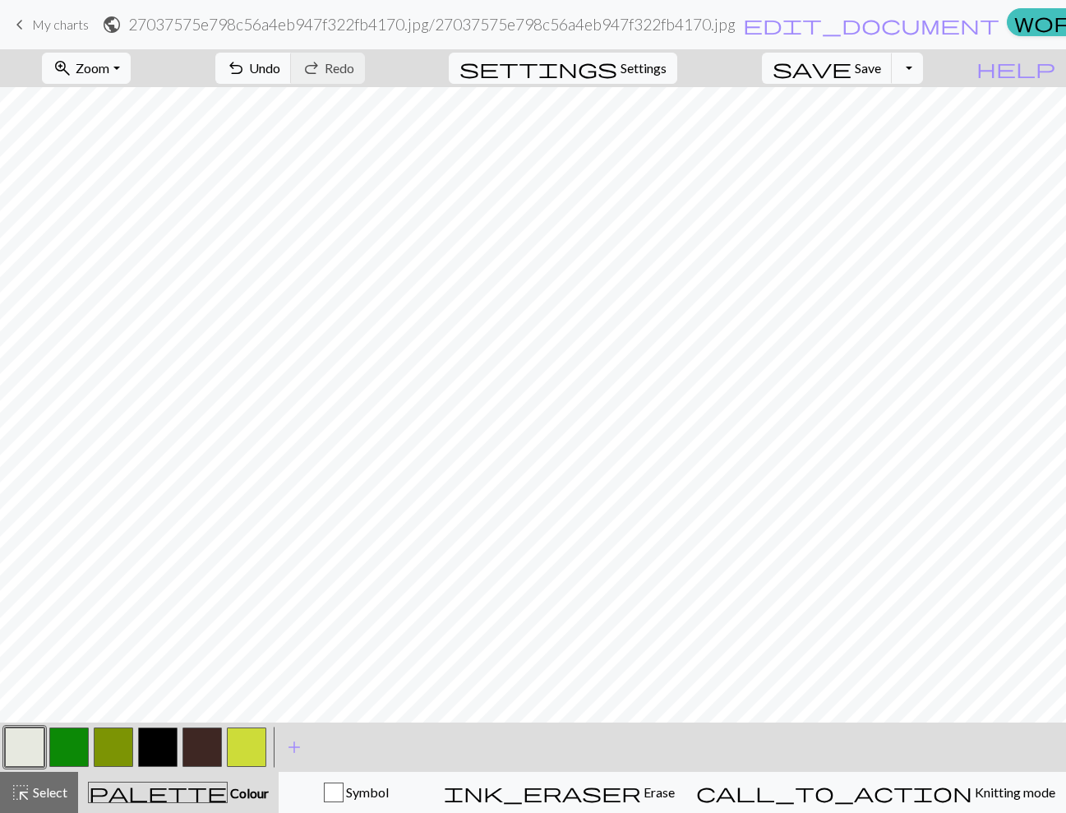
click at [263, 742] on button "button" at bounding box center [246, 746] width 39 height 39
click at [74, 747] on button "button" at bounding box center [68, 746] width 39 height 39
click at [153, 744] on button "button" at bounding box center [157, 746] width 39 height 39
click at [109, 739] on button "button" at bounding box center [113, 746] width 39 height 39
click at [67, 755] on button "button" at bounding box center [68, 746] width 39 height 39
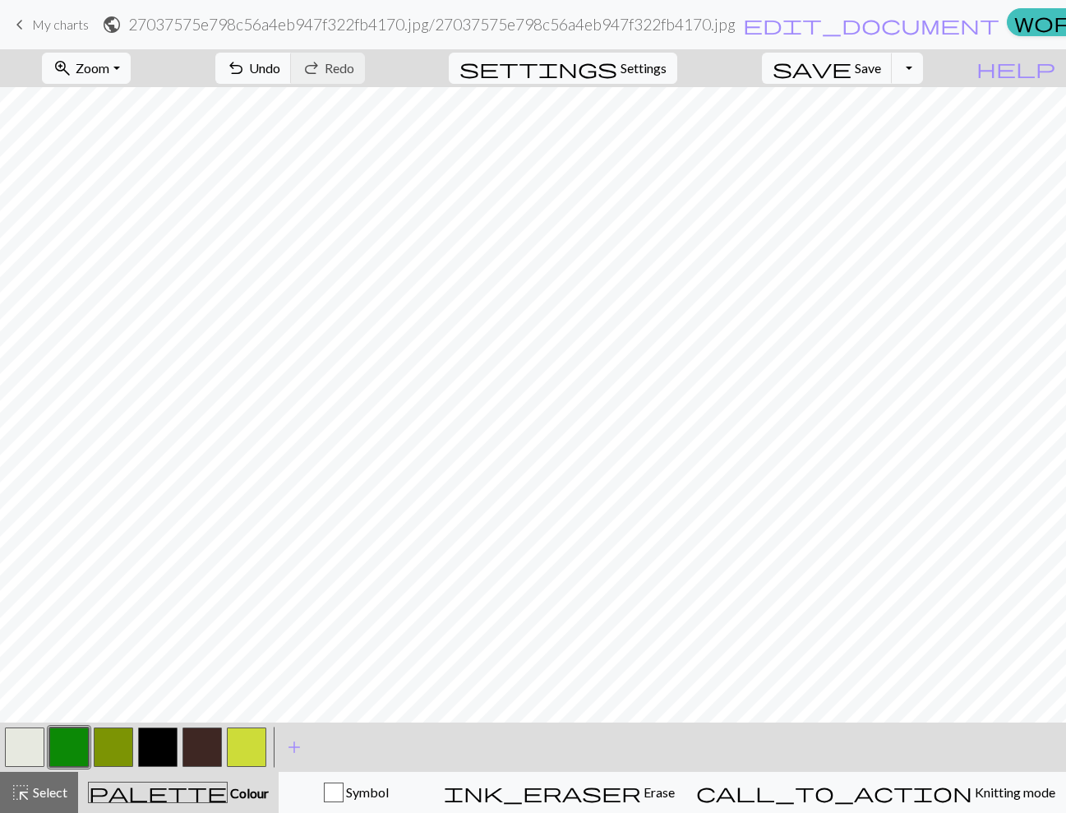
click at [117, 742] on button "button" at bounding box center [113, 746] width 39 height 39
click at [11, 745] on button "button" at bounding box center [24, 746] width 39 height 39
click at [123, 739] on button "button" at bounding box center [113, 746] width 39 height 39
click at [852, 75] on span "save" at bounding box center [812, 68] width 79 height 23
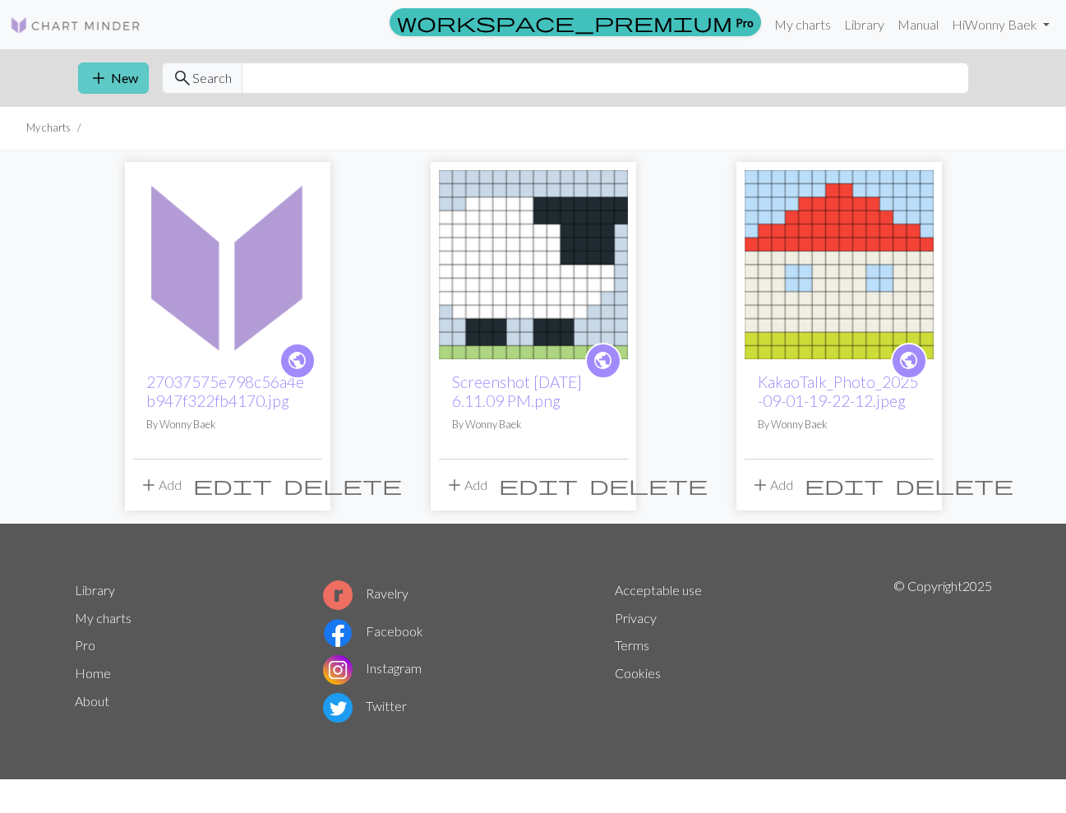
click at [105, 68] on span "add" at bounding box center [99, 78] width 20 height 23
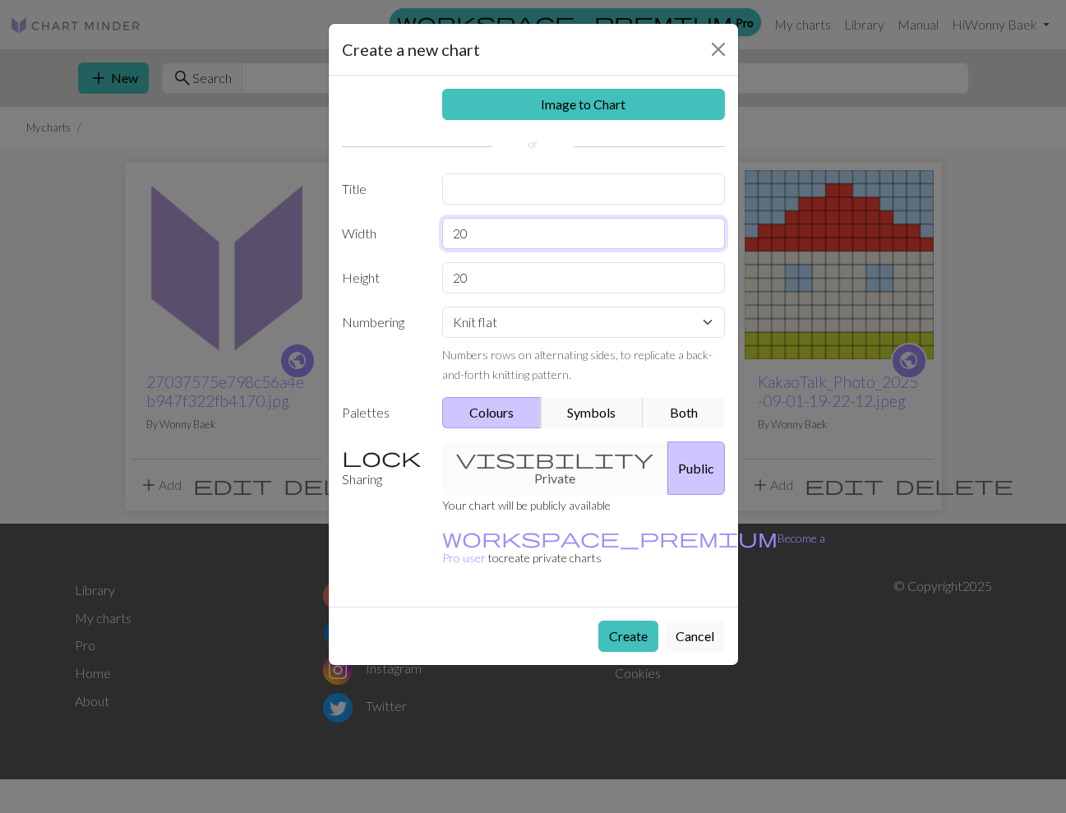
drag, startPoint x: 477, startPoint y: 231, endPoint x: 398, endPoint y: 229, distance: 78.9
click at [398, 229] on div "Width 20" at bounding box center [533, 233] width 403 height 31
type input "14"
click at [622, 621] on button "Create" at bounding box center [628, 636] width 60 height 31
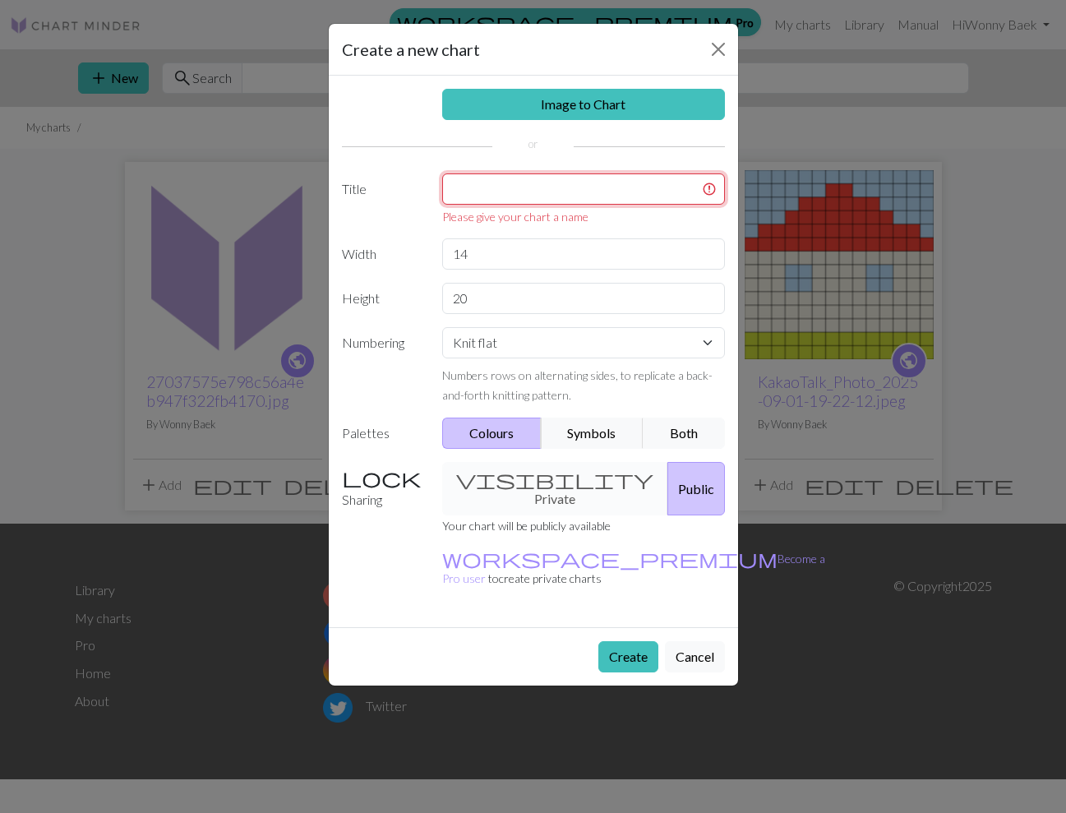
click at [507, 193] on input "text" at bounding box center [583, 188] width 283 height 31
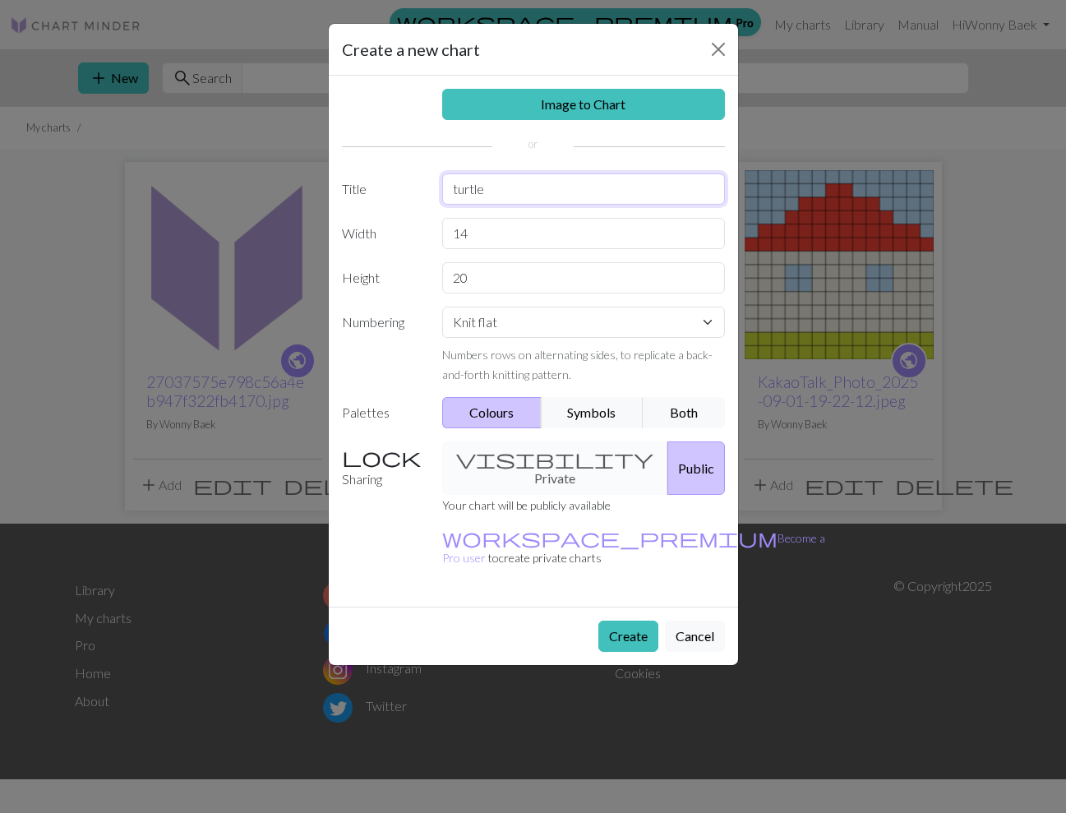
type input "turtle"
click at [613, 621] on button "Create" at bounding box center [628, 636] width 60 height 31
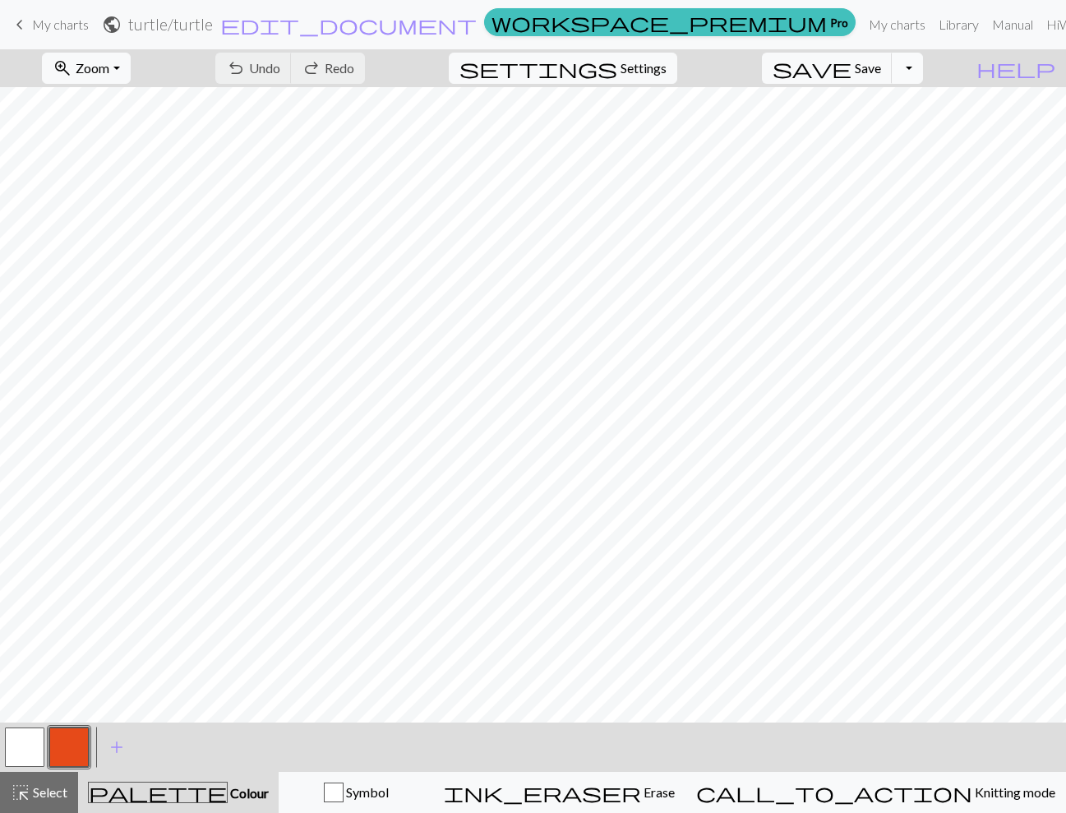
click at [923, 63] on button "Toggle Dropdown" at bounding box center [907, 68] width 31 height 31
click at [69, 29] on span "My charts" at bounding box center [60, 24] width 57 height 16
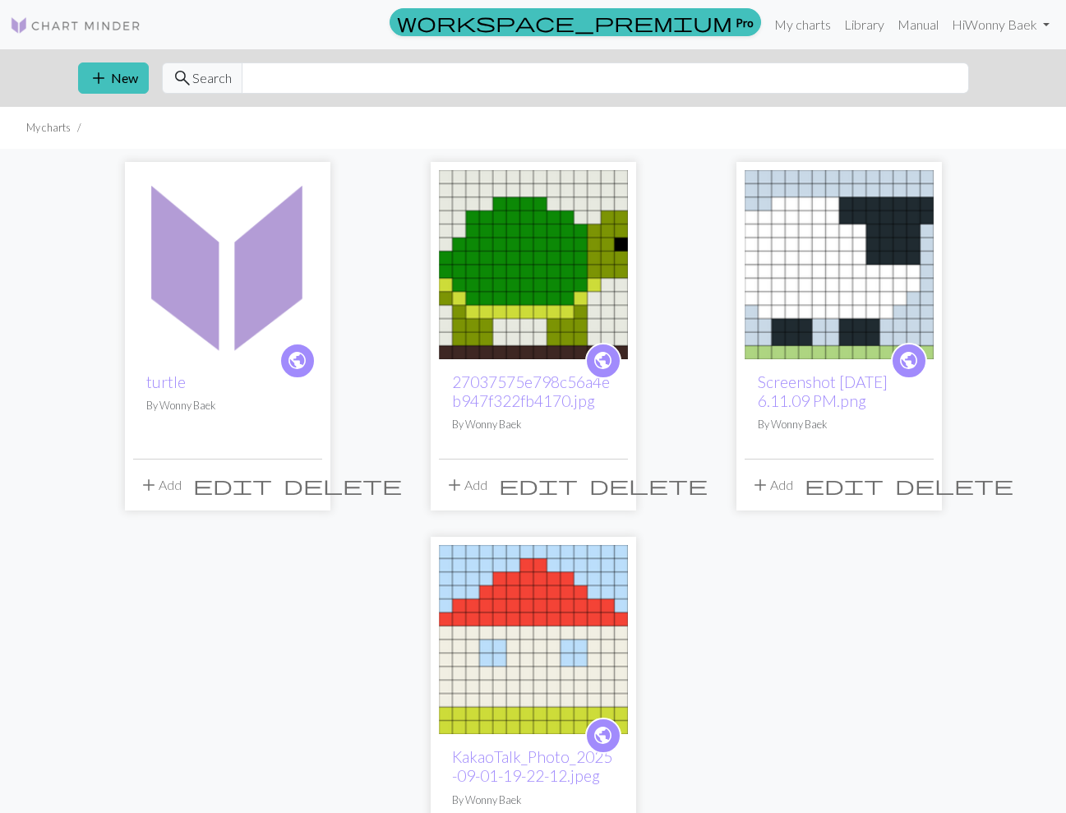
click at [302, 483] on span "delete" at bounding box center [343, 484] width 118 height 23
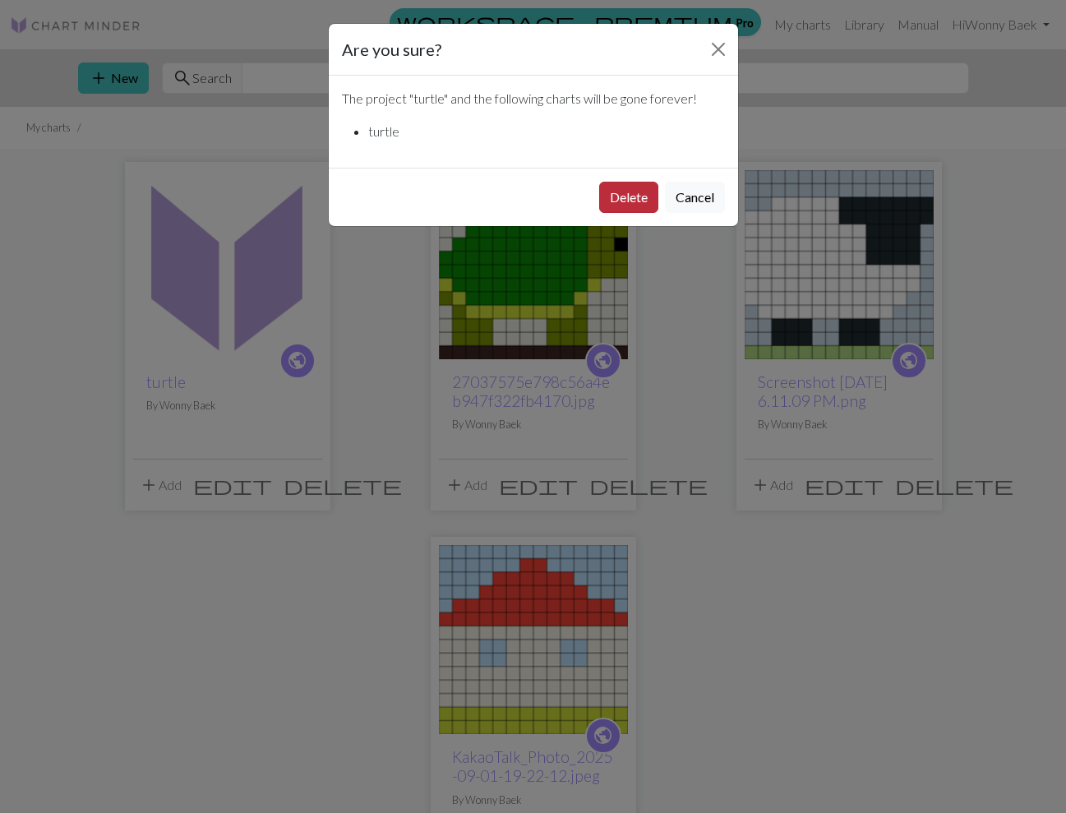
click at [644, 196] on button "Delete" at bounding box center [628, 197] width 59 height 31
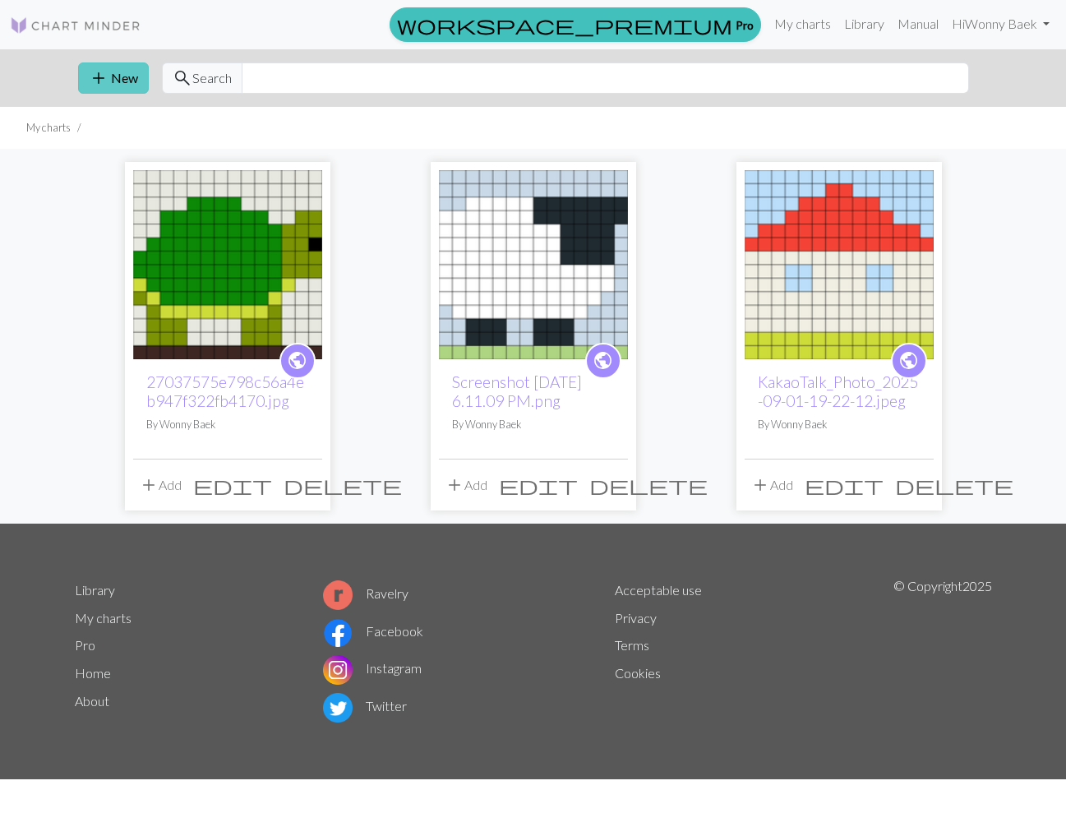
click at [129, 82] on button "add New" at bounding box center [113, 77] width 71 height 31
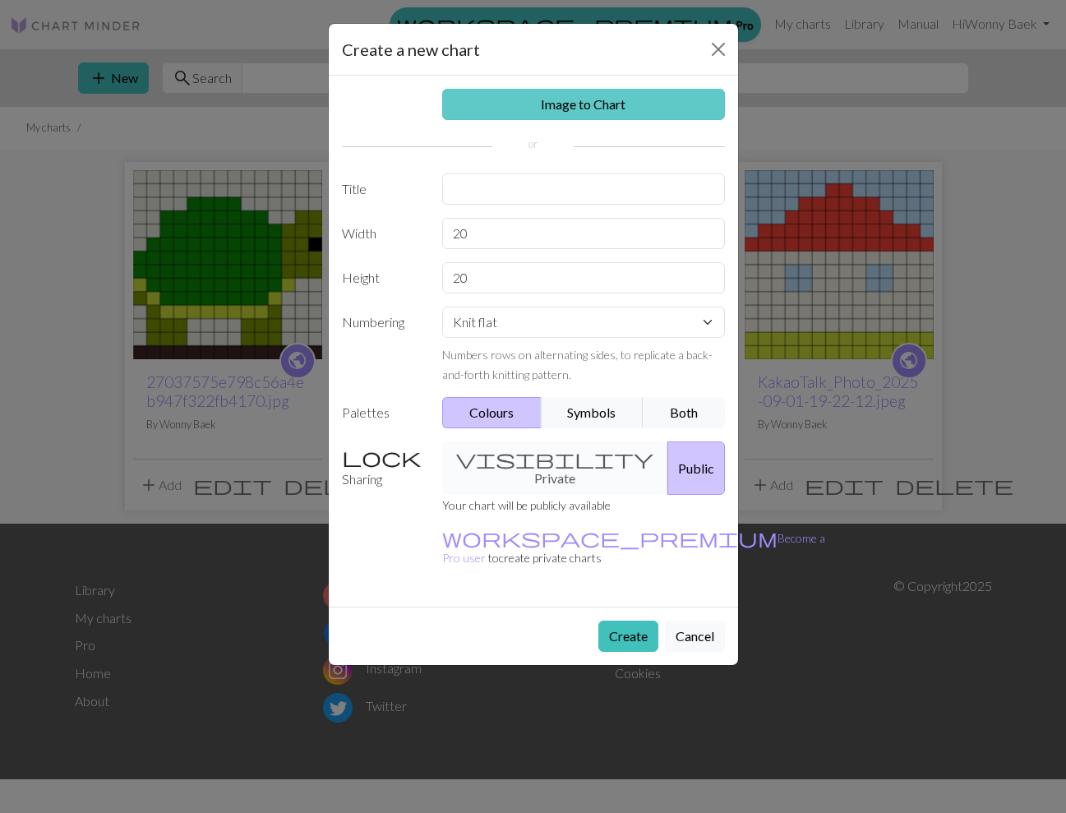
click at [562, 92] on link "Image to Chart" at bounding box center [583, 104] width 283 height 31
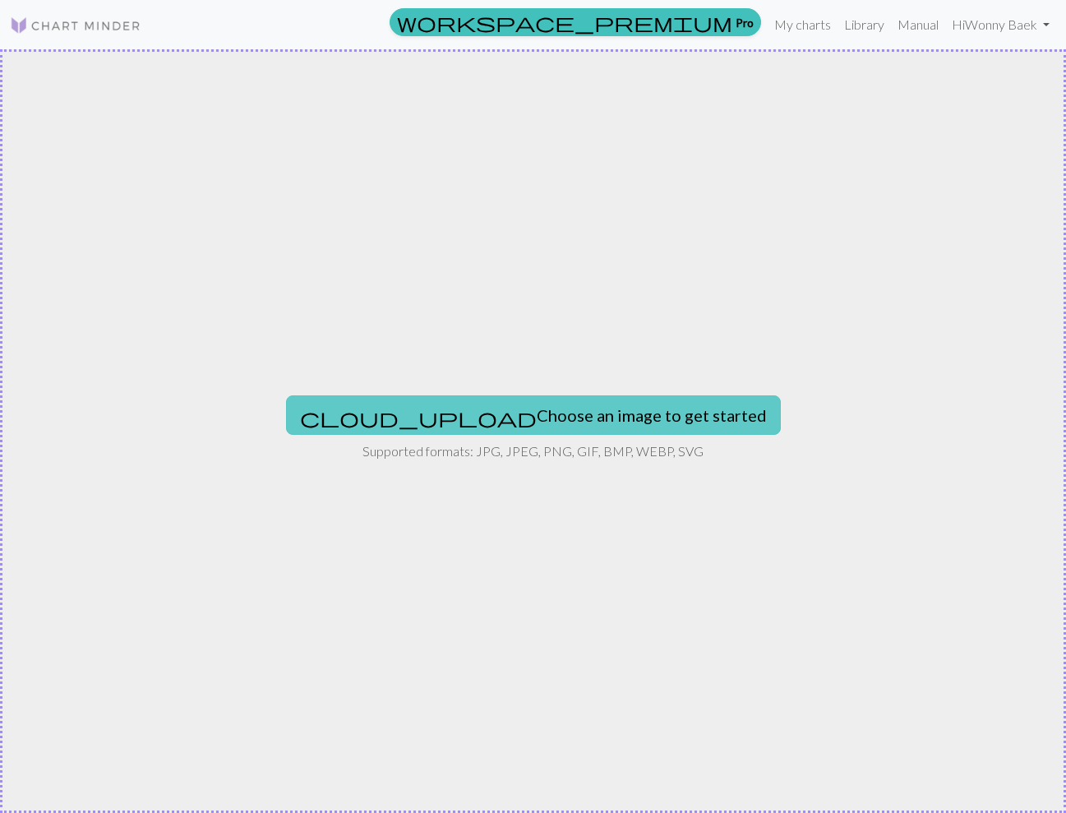
click at [510, 409] on button "cloud_upload Choose an image to get started" at bounding box center [533, 414] width 495 height 39
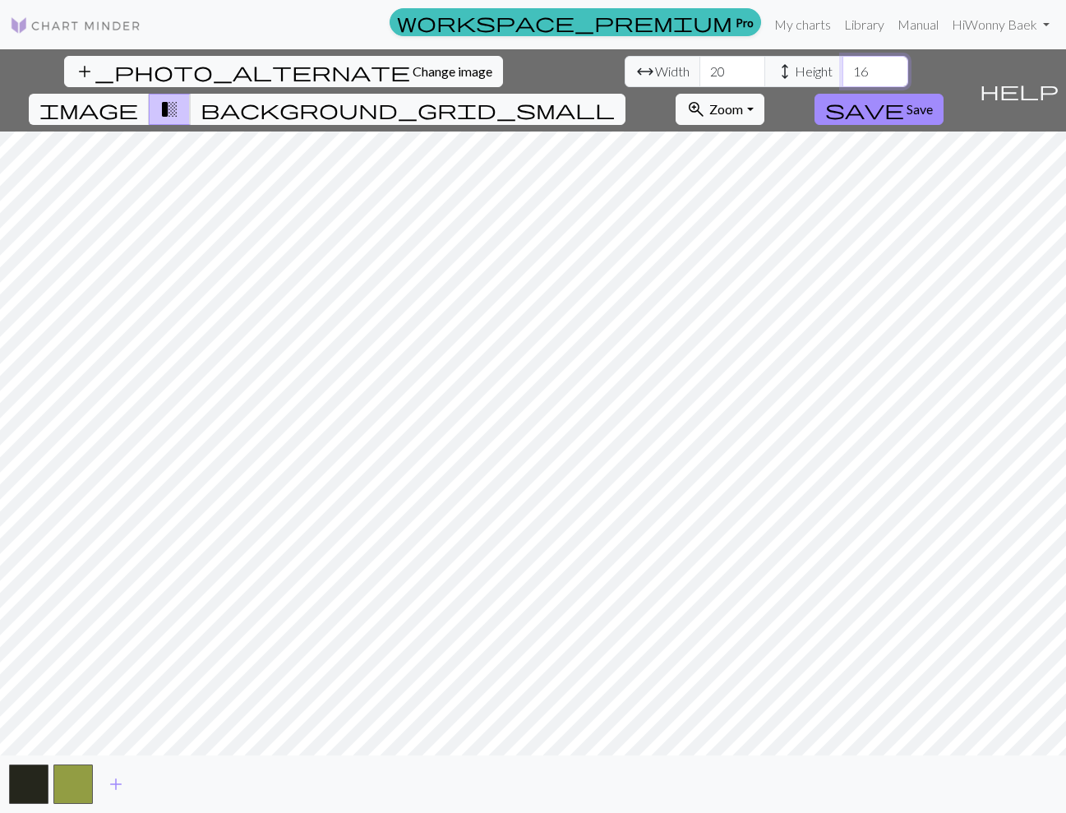
click at [842, 66] on input "16" at bounding box center [875, 71] width 66 height 31
click at [842, 82] on input "16" at bounding box center [875, 71] width 66 height 31
click at [842, 76] on input "15" at bounding box center [875, 71] width 66 height 31
type input "14"
click at [842, 76] on input "14" at bounding box center [875, 71] width 66 height 31
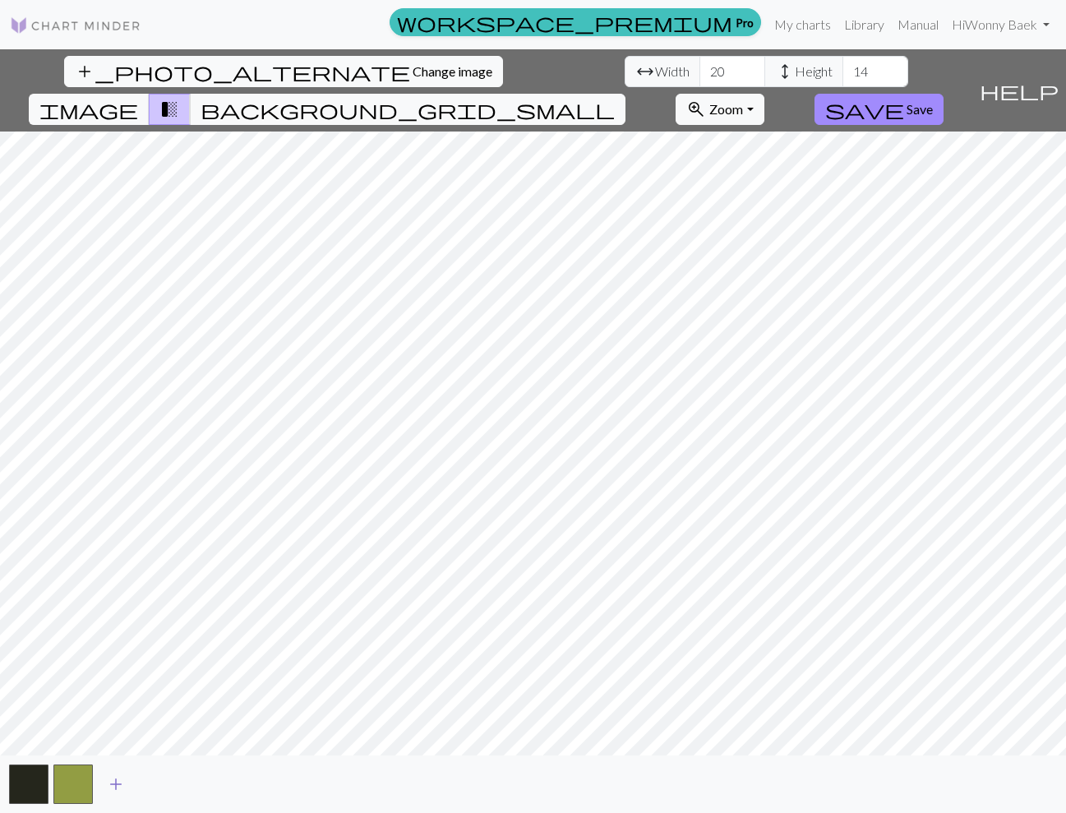
click at [117, 783] on span "add" at bounding box center [116, 784] width 20 height 23
click at [116, 782] on button "button" at bounding box center [117, 783] width 39 height 39
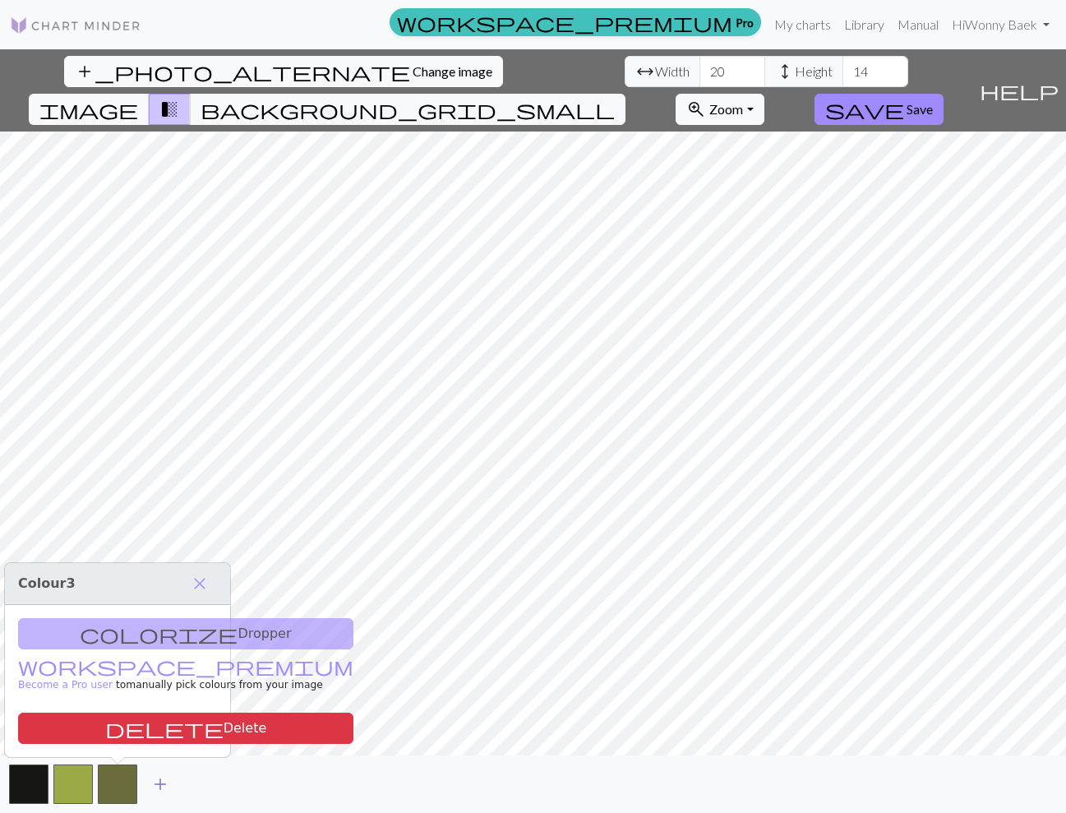
click at [155, 786] on span "add" at bounding box center [160, 784] width 20 height 23
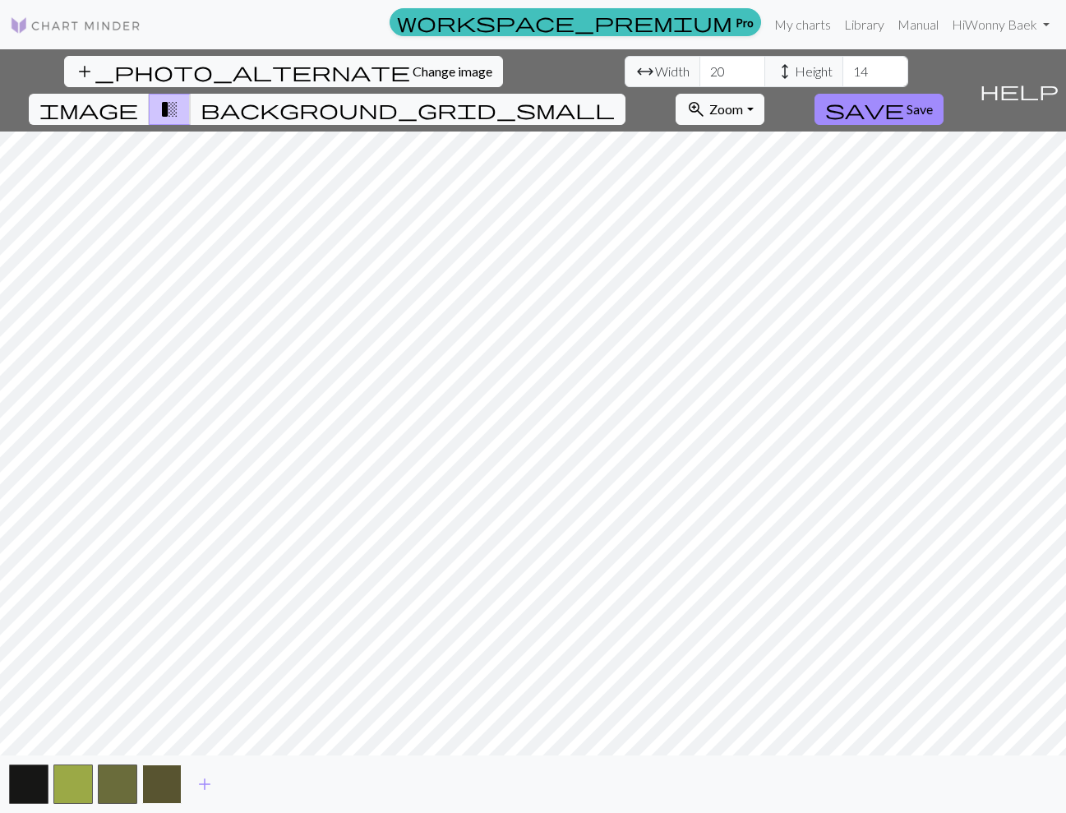
click at [162, 780] on button "button" at bounding box center [161, 783] width 39 height 39
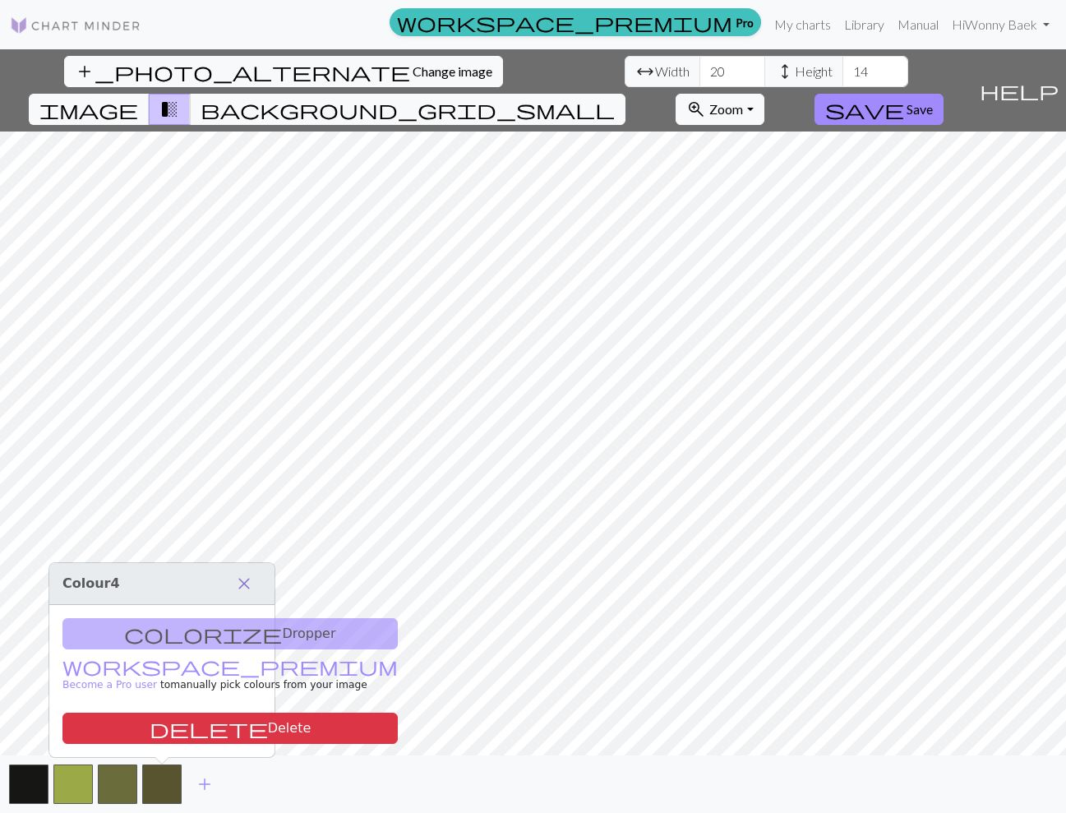
click at [240, 581] on span "close" at bounding box center [244, 583] width 20 height 23
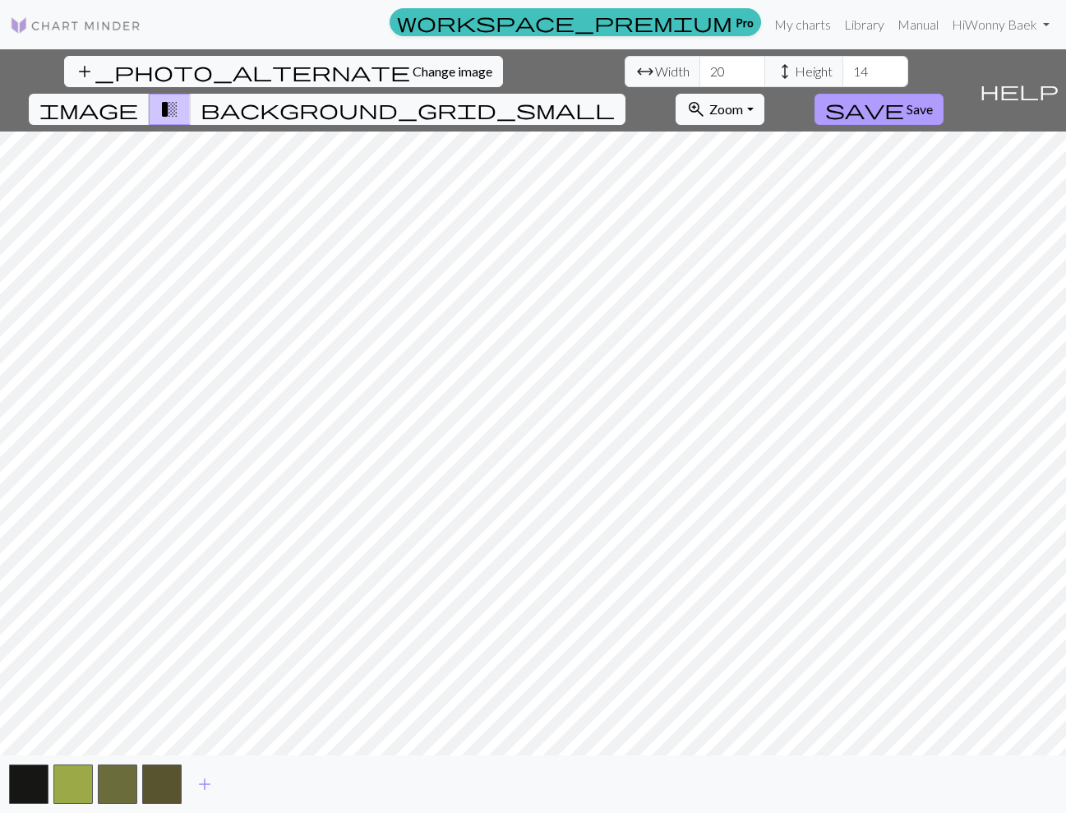
click at [933, 101] on span "Save" at bounding box center [920, 109] width 26 height 16
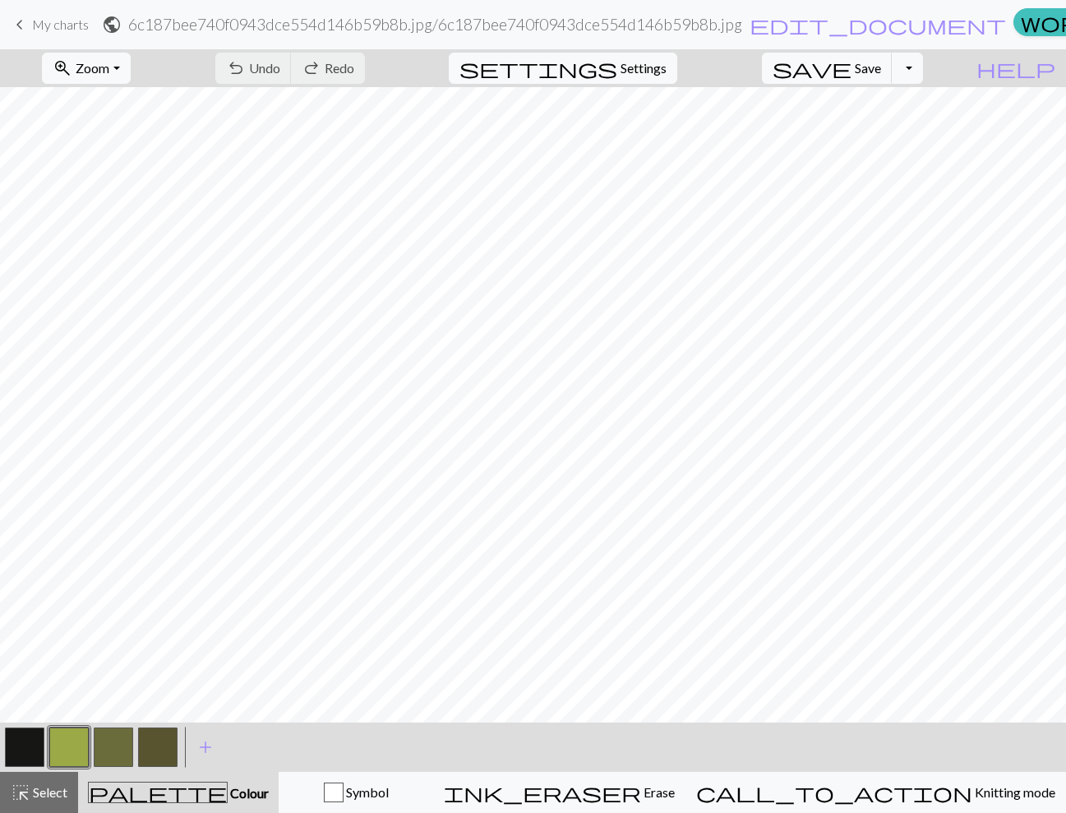
click at [147, 743] on button "button" at bounding box center [157, 746] width 39 height 39
click at [156, 752] on button "button" at bounding box center [157, 746] width 39 height 39
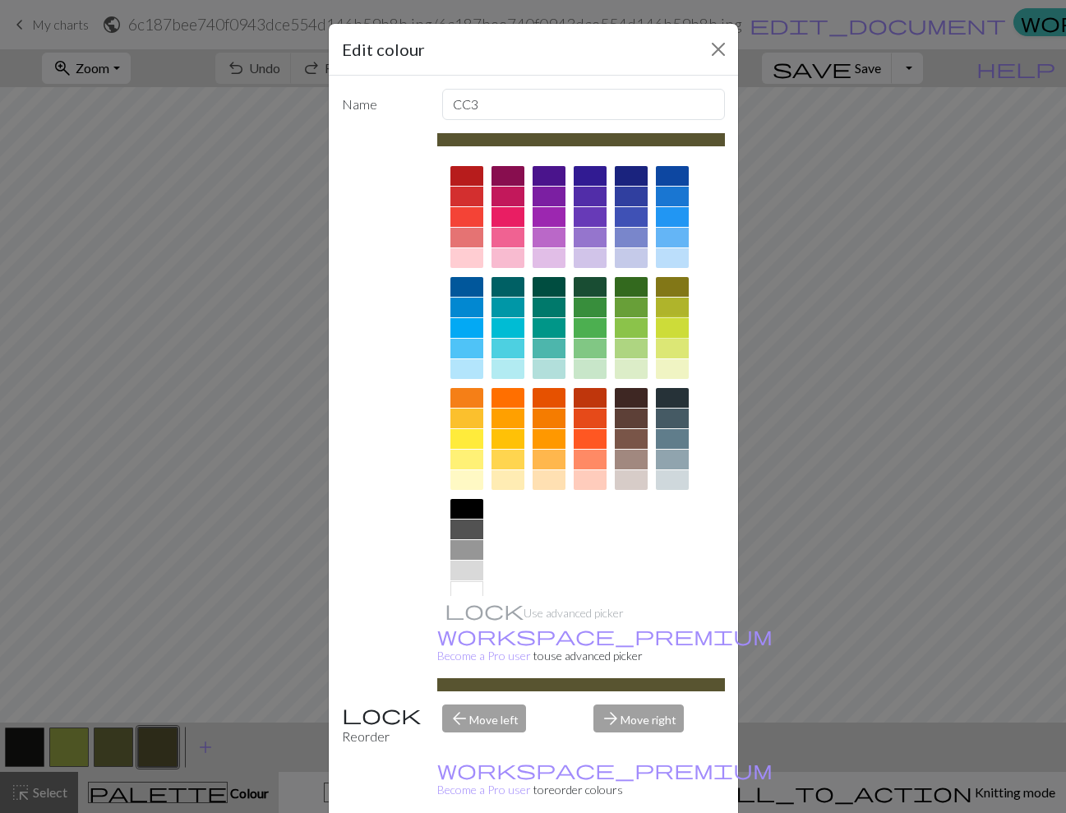
click at [670, 328] on div at bounding box center [672, 328] width 33 height 20
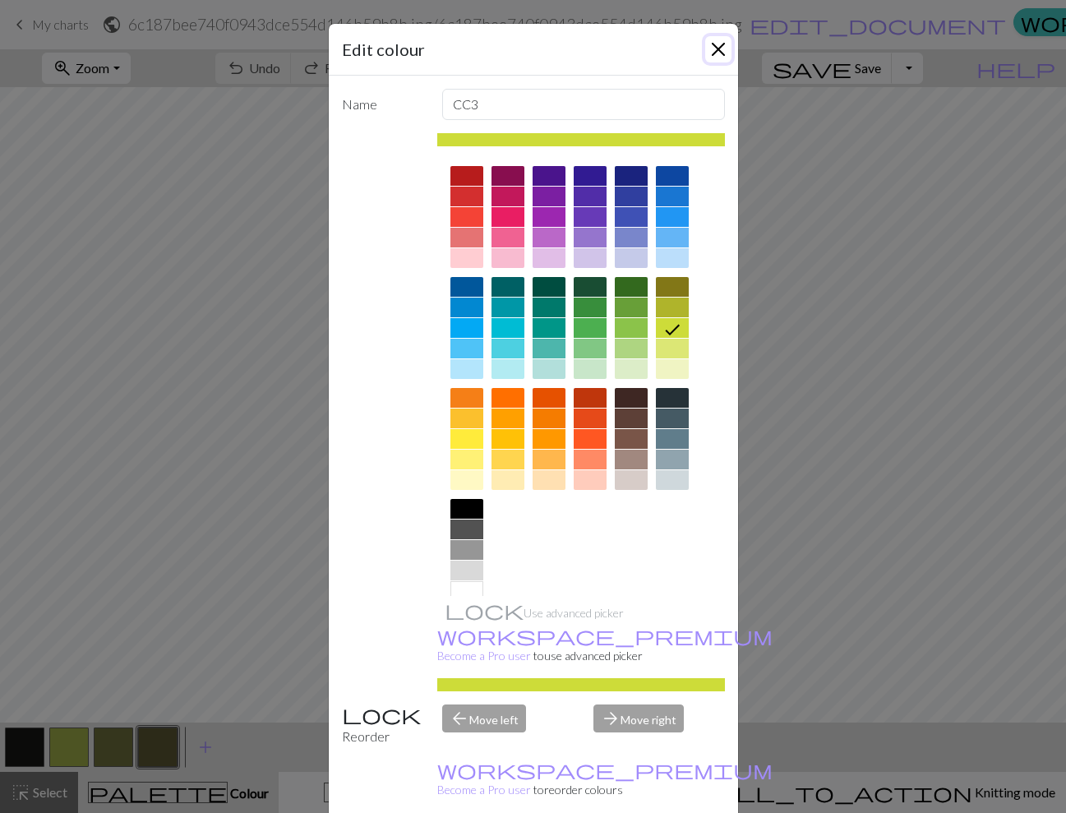
click at [717, 47] on button "Close" at bounding box center [718, 49] width 26 height 26
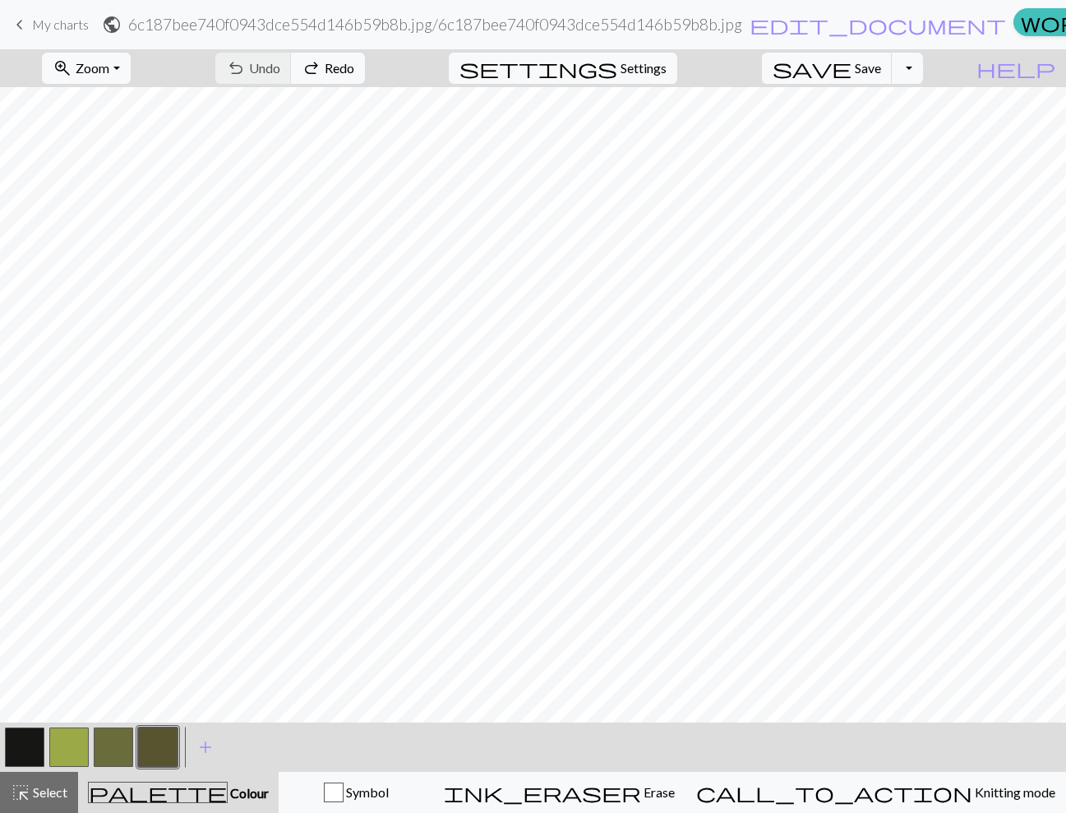
click at [166, 755] on button "button" at bounding box center [157, 746] width 39 height 39
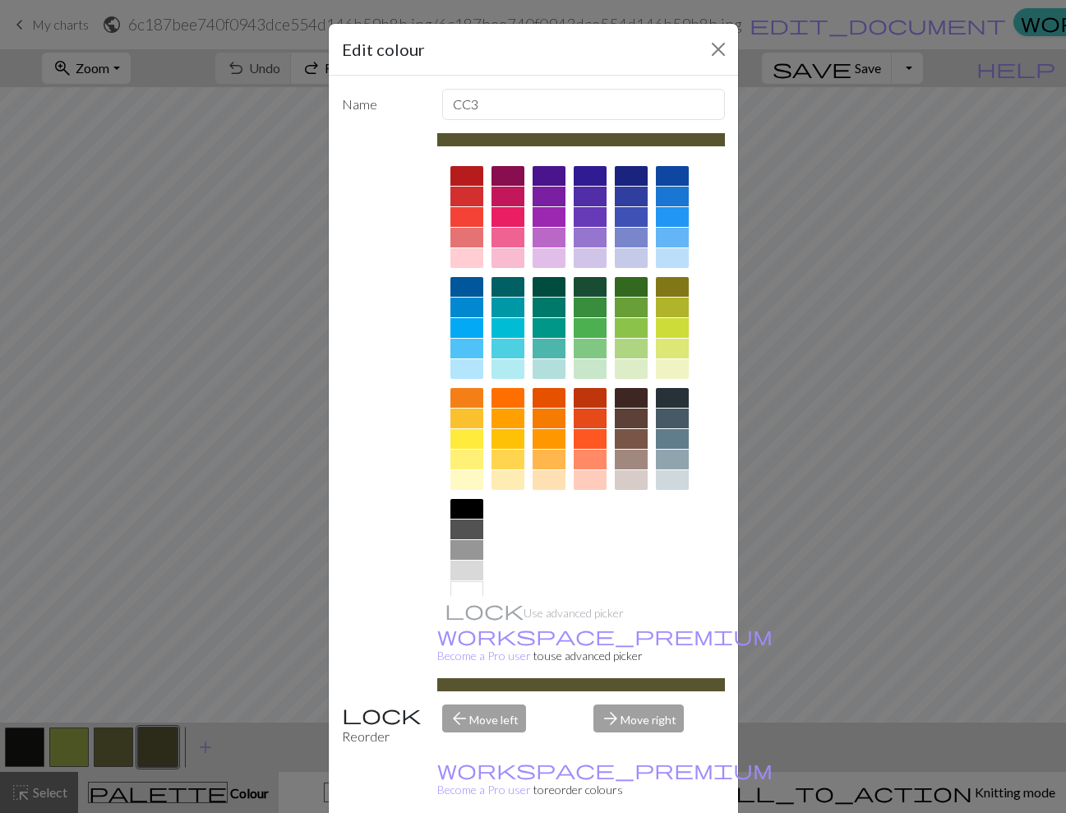
click at [672, 332] on div at bounding box center [672, 328] width 33 height 20
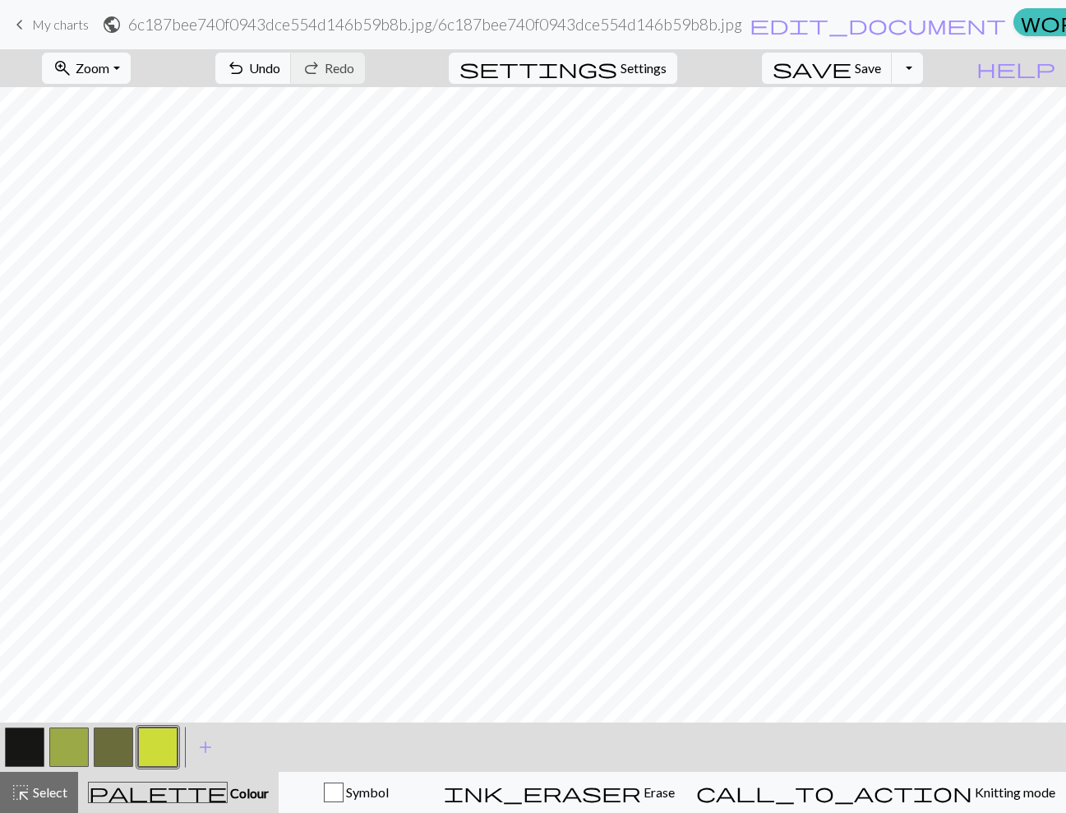
click at [121, 741] on button "button" at bounding box center [113, 746] width 39 height 39
click at [19, 750] on button "button" at bounding box center [24, 746] width 39 height 39
click at [60, 744] on button "button" at bounding box center [68, 746] width 39 height 39
click at [26, 749] on button "button" at bounding box center [24, 746] width 39 height 39
click at [59, 10] on div "keyboard_arrow_left My charts public 6c187bee740f0943dce554d146b59b8b.jpg / 6c1…" at bounding box center [533, 24] width 1066 height 33
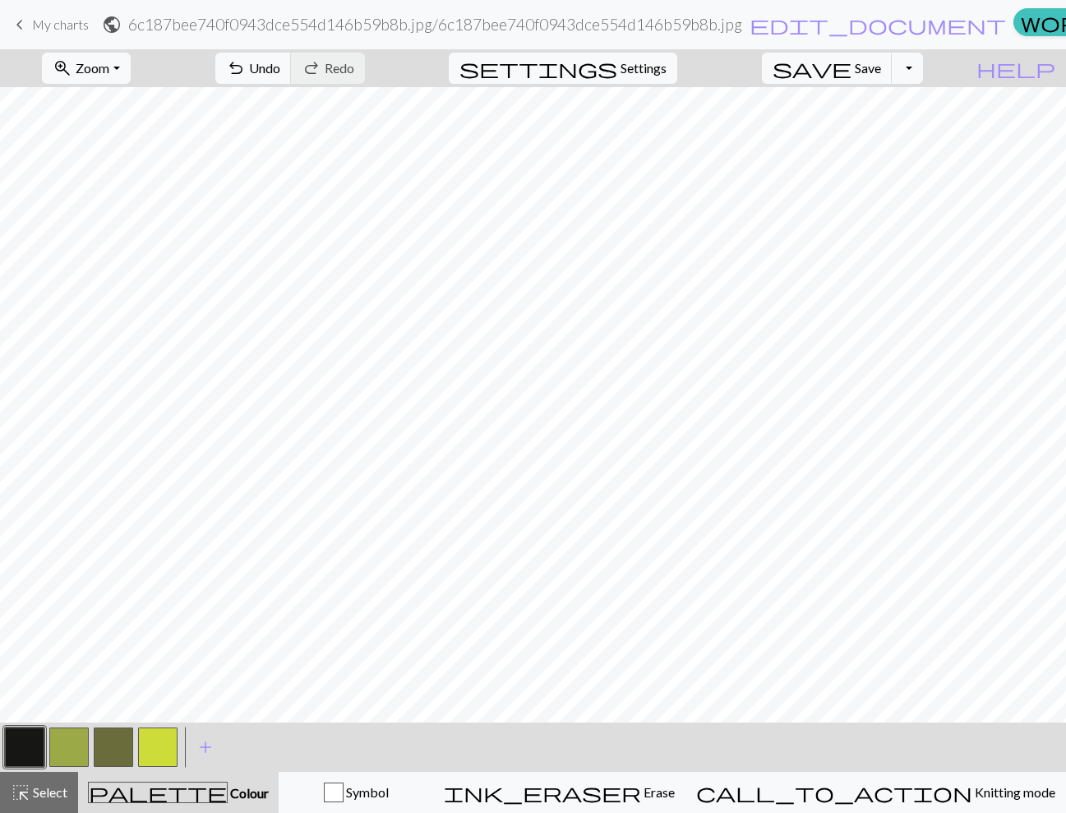
click at [58, 23] on span "My charts" at bounding box center [60, 24] width 57 height 16
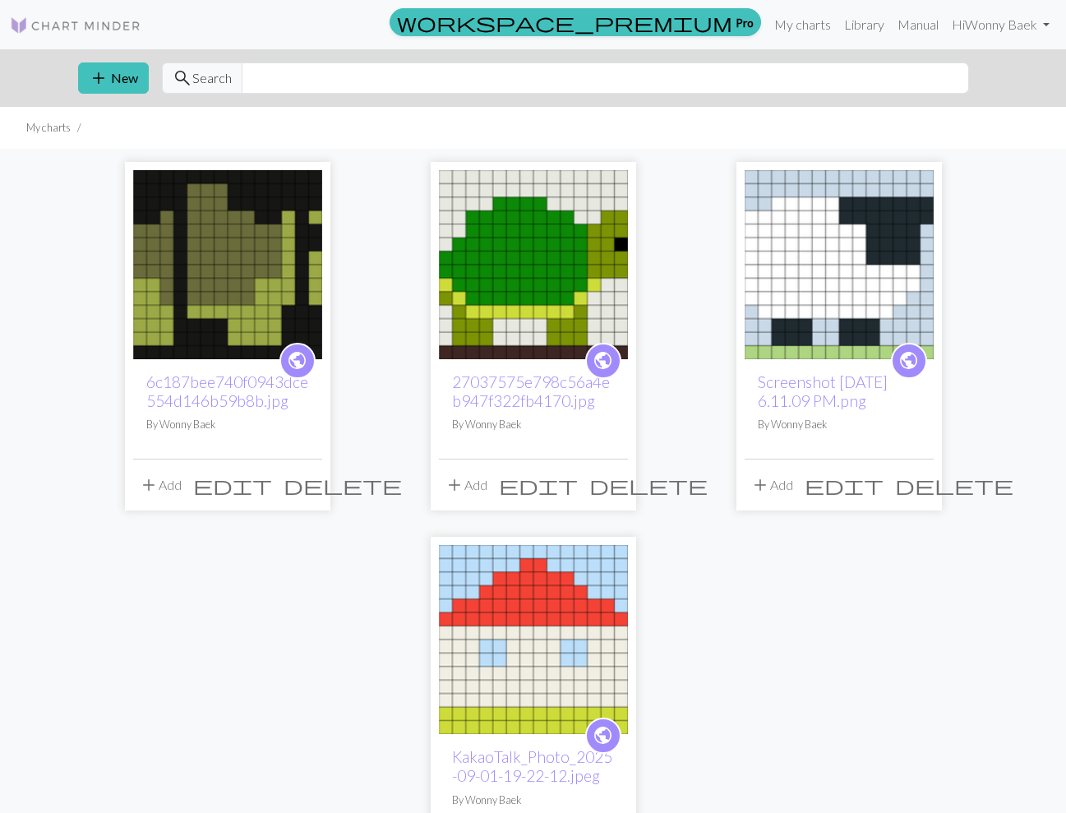
click at [589, 601] on img at bounding box center [533, 639] width 189 height 189
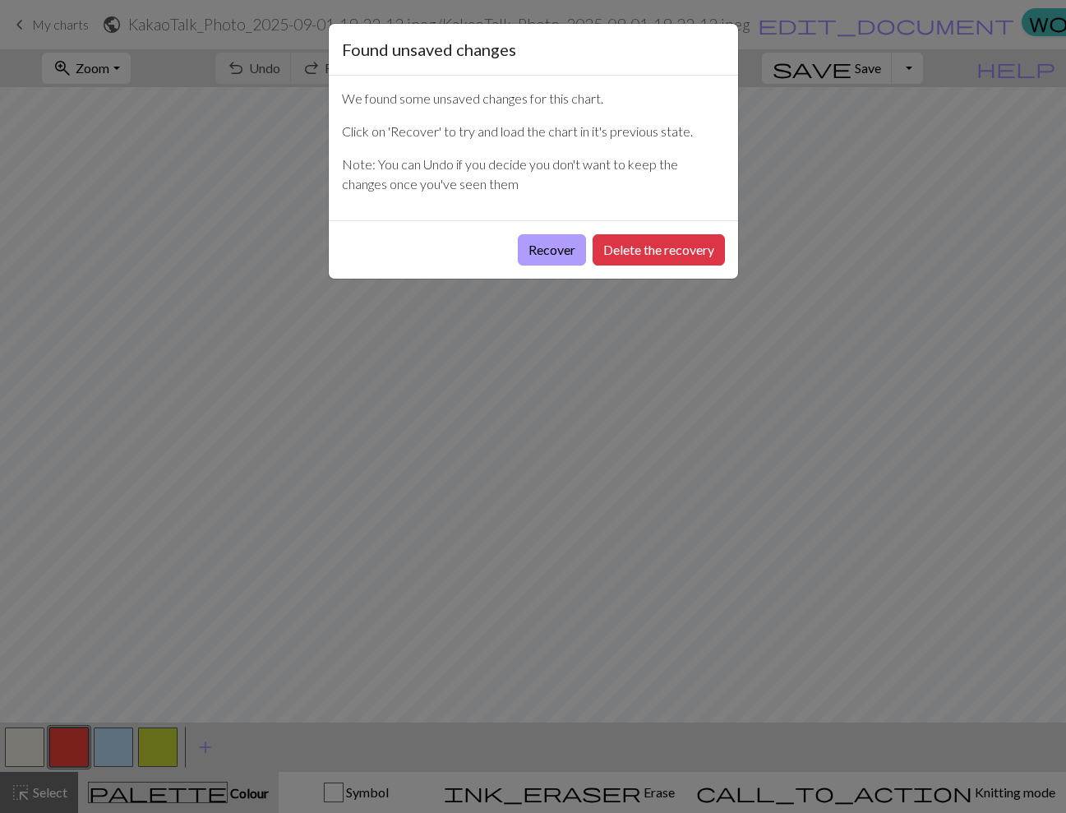
click at [545, 247] on button "Recover" at bounding box center [552, 249] width 68 height 31
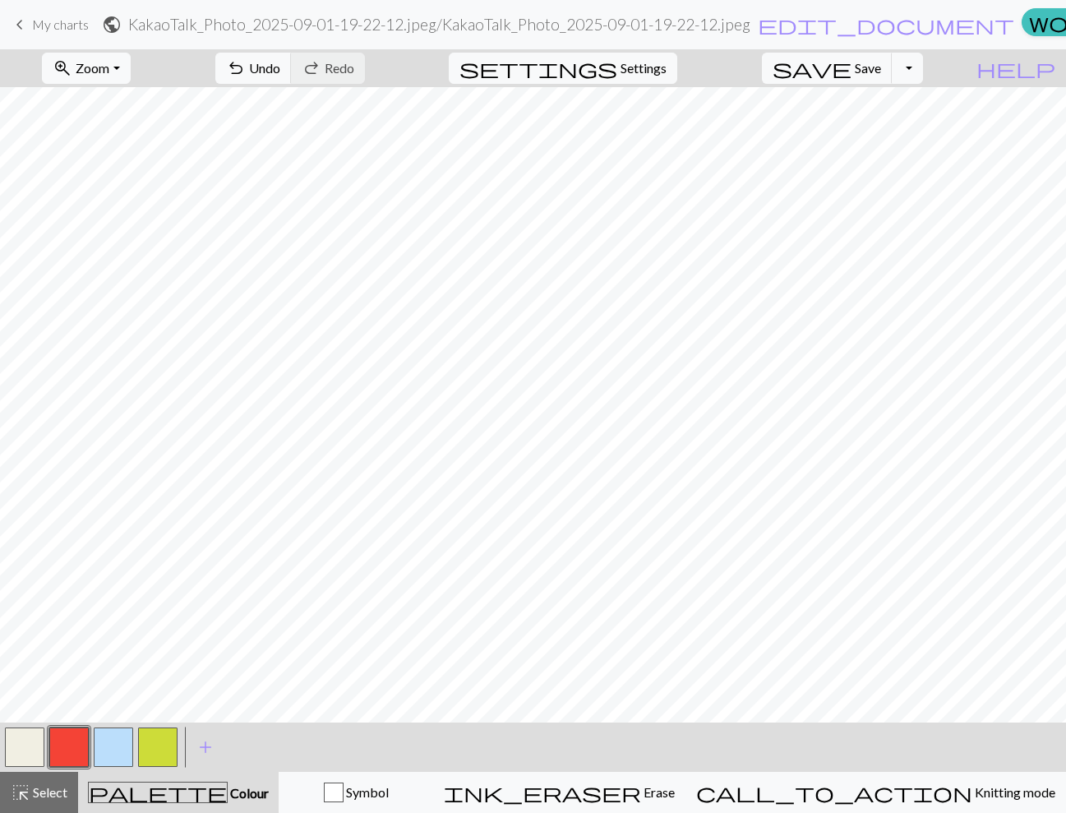
click at [117, 744] on button "button" at bounding box center [113, 746] width 39 height 39
click at [881, 76] on span "Save" at bounding box center [868, 68] width 26 height 16
